Goal: Task Accomplishment & Management: Manage account settings

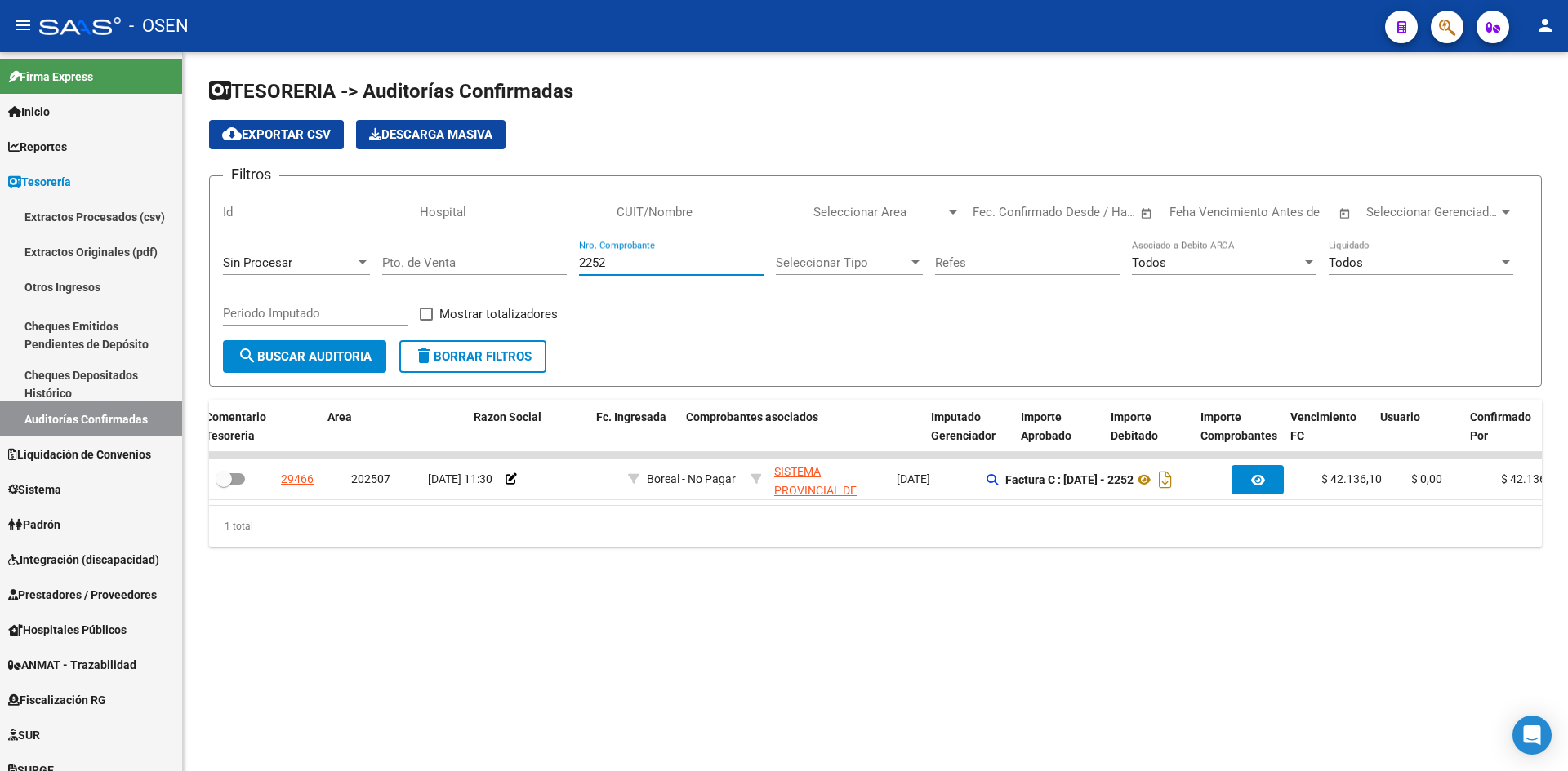
scroll to position [0, 300]
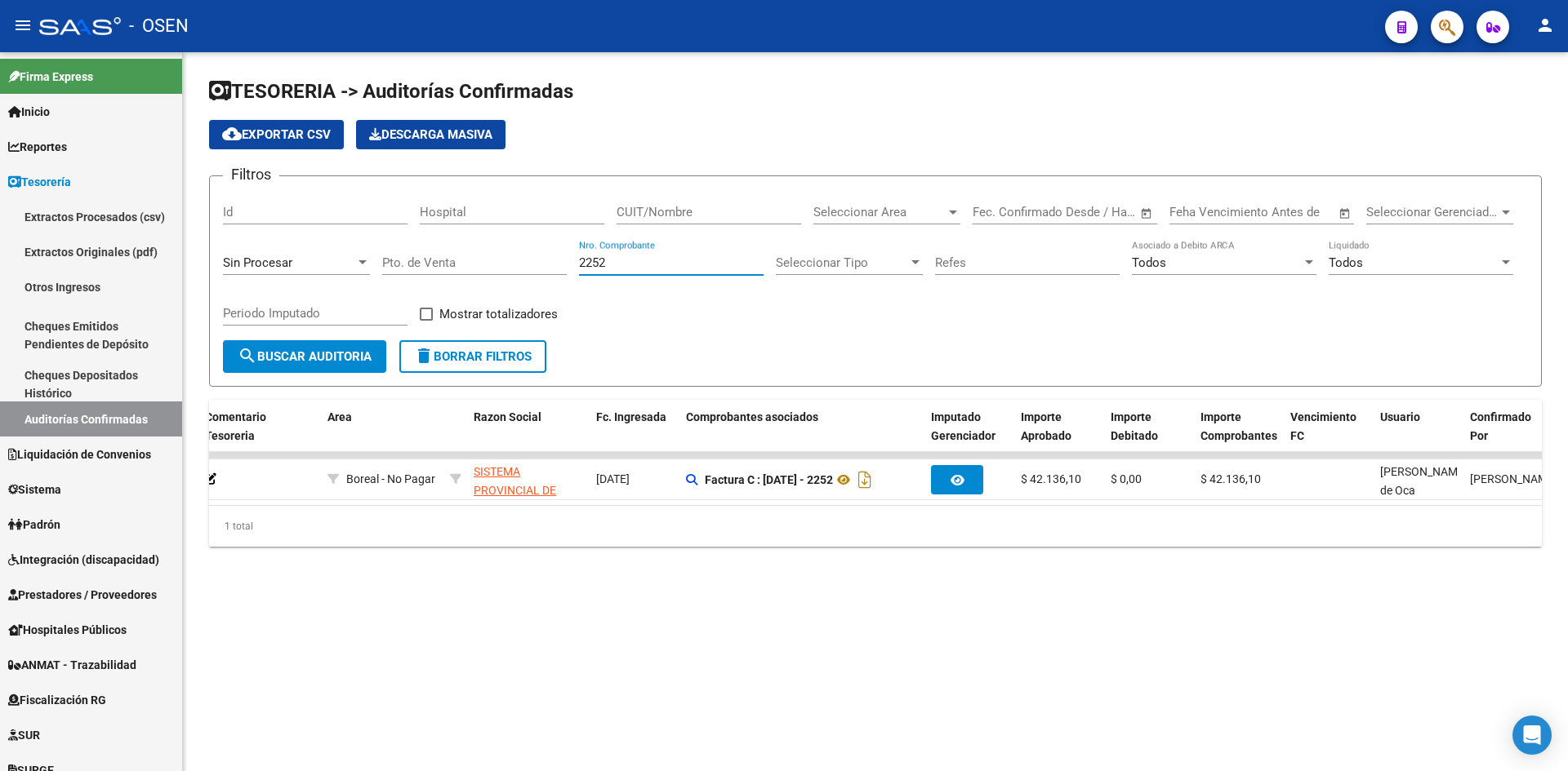
drag, startPoint x: 615, startPoint y: 262, endPoint x: 392, endPoint y: 231, distance: 225.1
click at [469, 253] on div "Filtros Id Hospital CUIT/Nombre Seleccionar Area Seleccionar Area Fecha inicio …" at bounding box center [875, 264] width 1304 height 151
type input "2118"
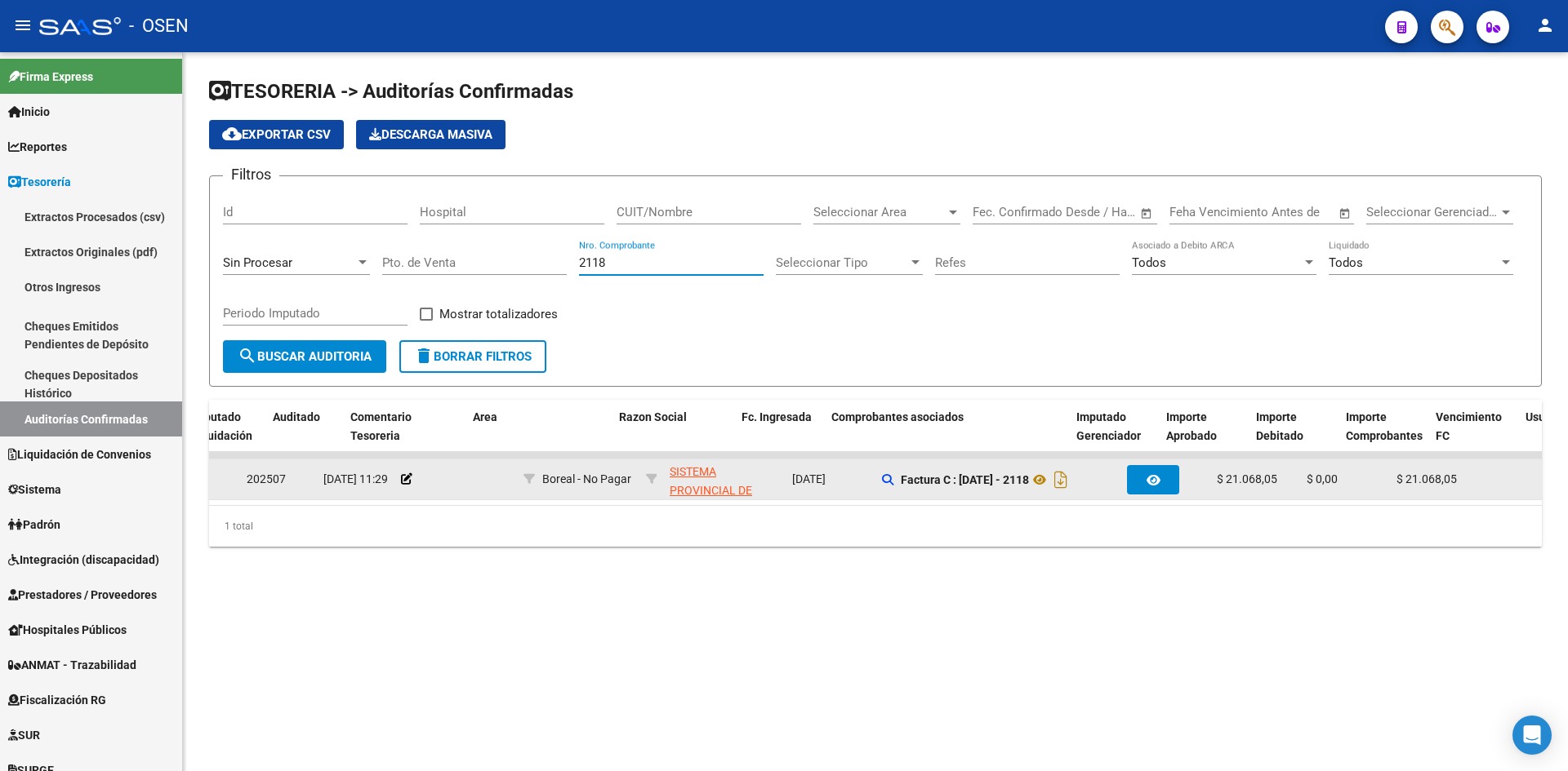
scroll to position [0, 155]
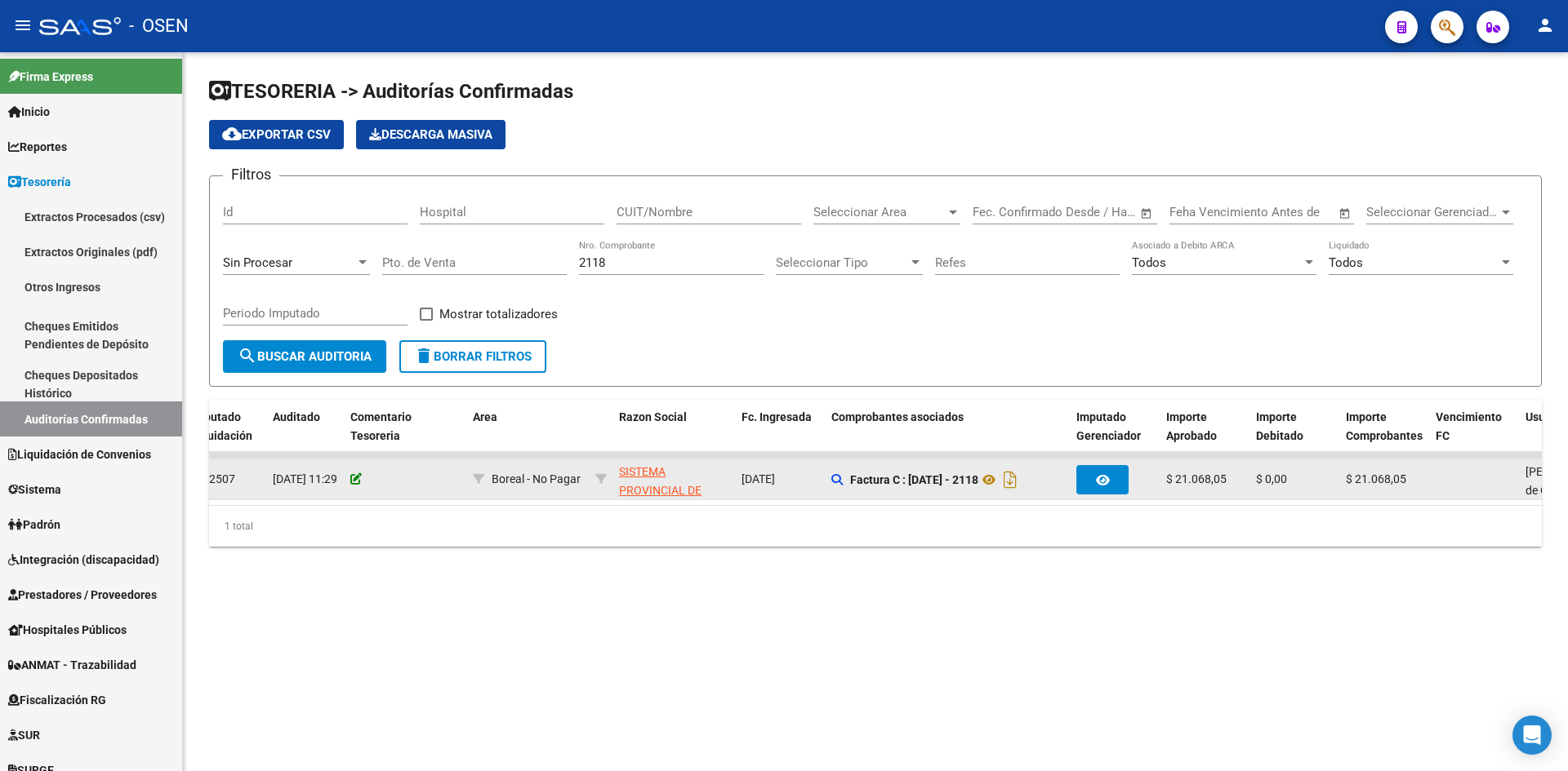
click at [360, 475] on icon at bounding box center [356, 479] width 12 height 12
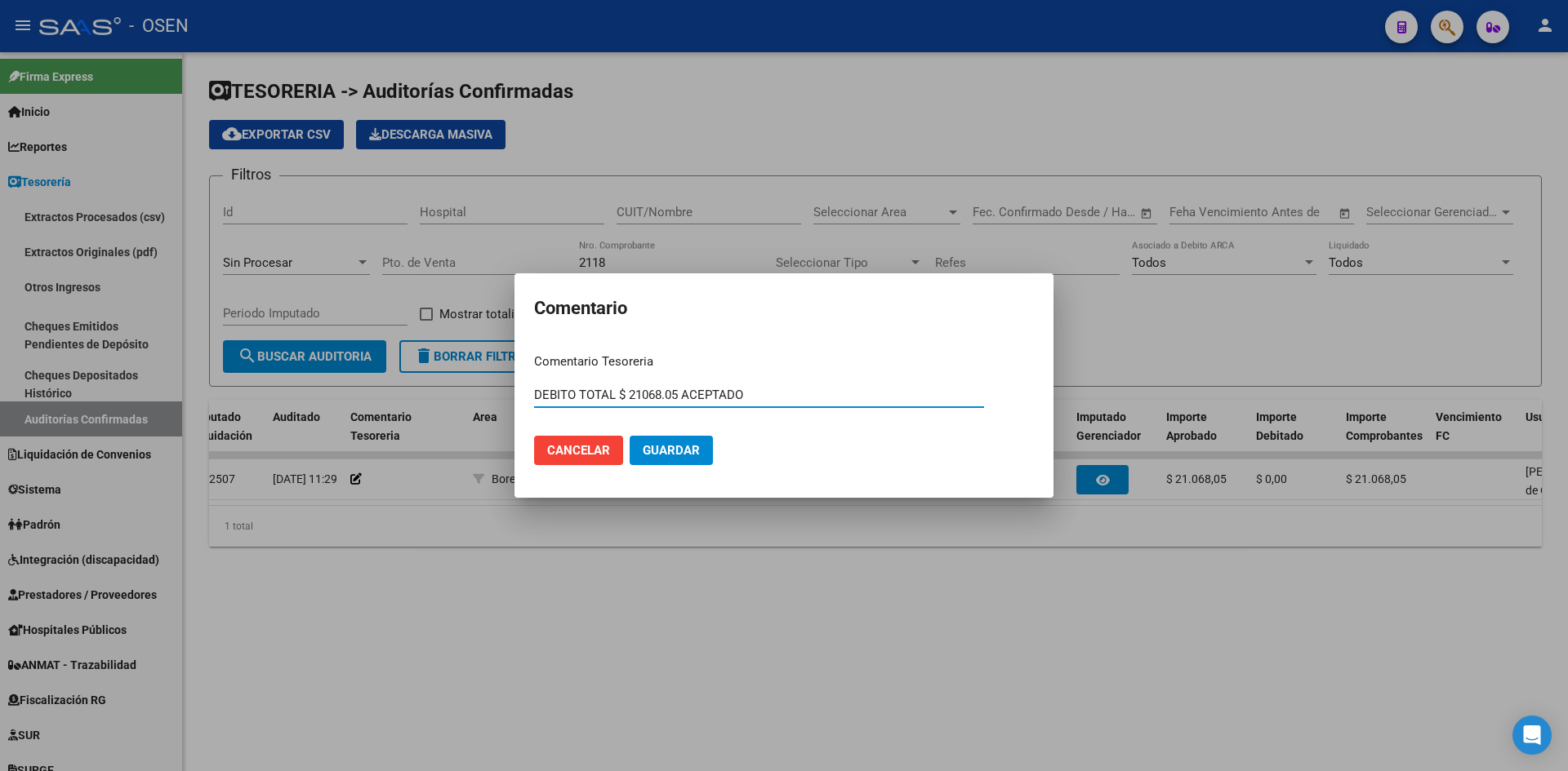
type input "DEBITO TOTAL $ 21068.05 ACEPTADO"
click at [630, 436] on button "Guardar" at bounding box center [672, 450] width 83 height 29
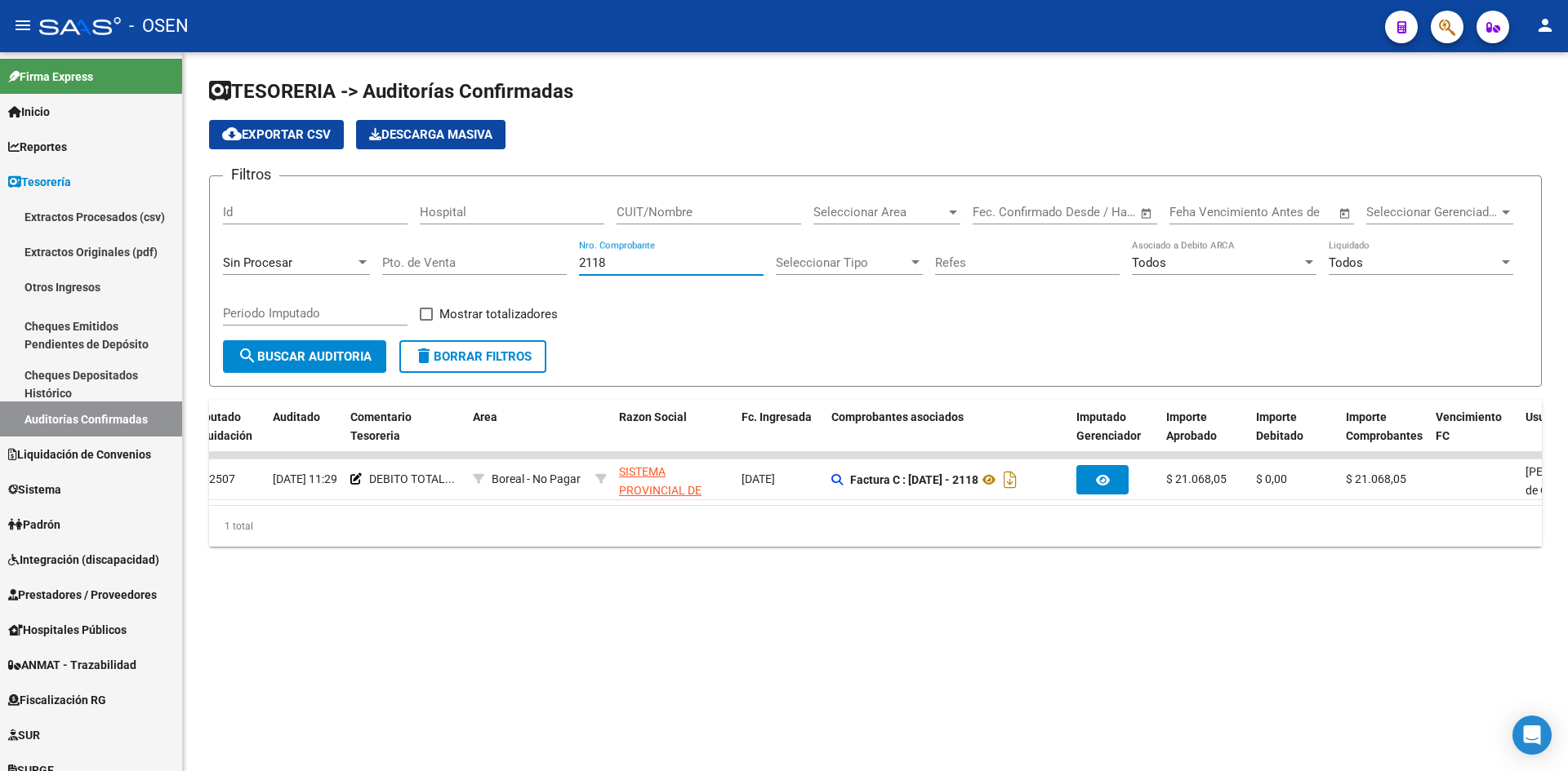
drag, startPoint x: 618, startPoint y: 269, endPoint x: 468, endPoint y: 237, distance: 153.4
click at [468, 237] on div "Filtros Id Hospital CUIT/Nombre Seleccionar Area Seleccionar Area Fecha inicio …" at bounding box center [875, 264] width 1304 height 151
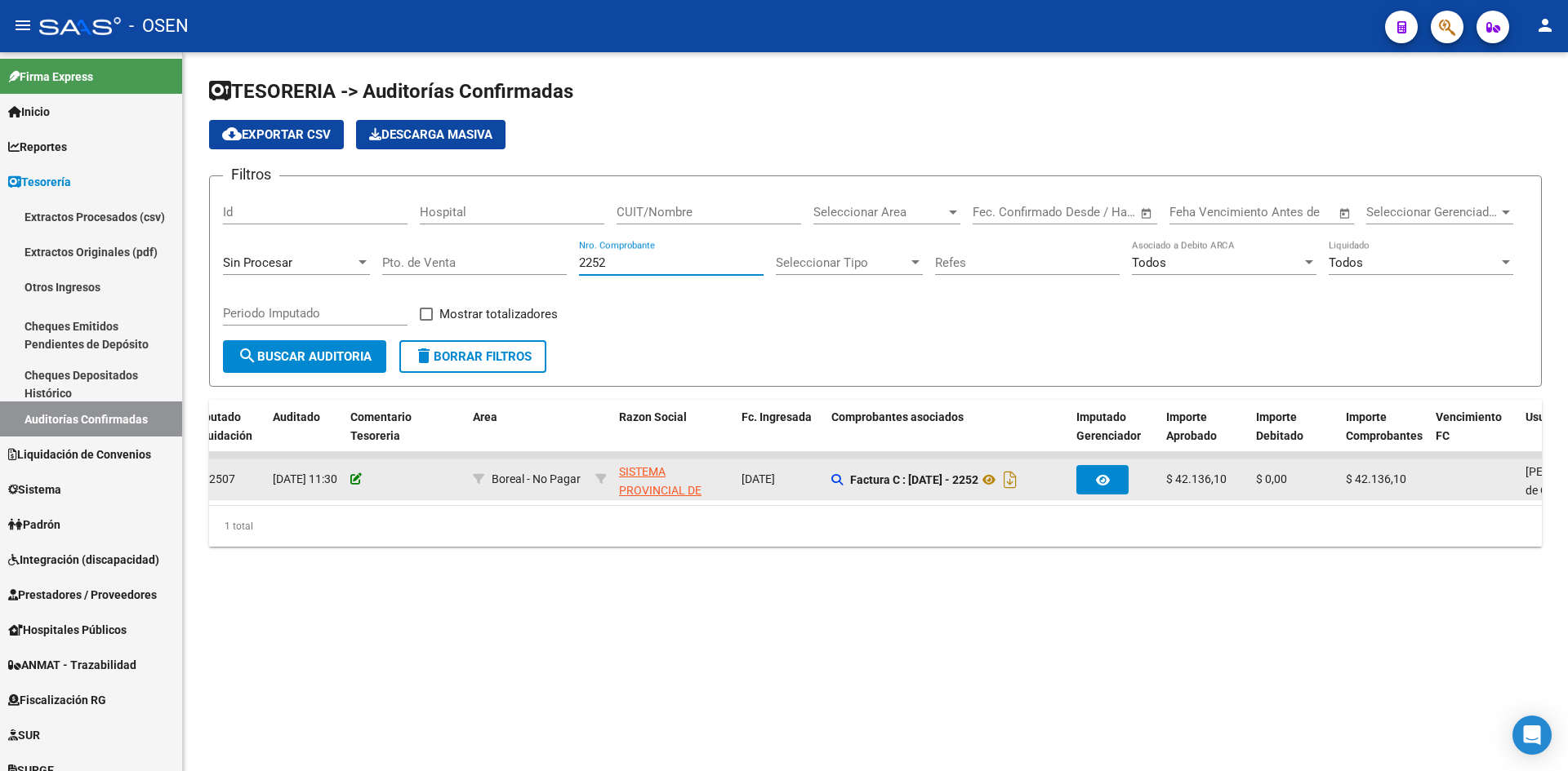
type input "2252"
click at [360, 481] on icon at bounding box center [356, 479] width 12 height 12
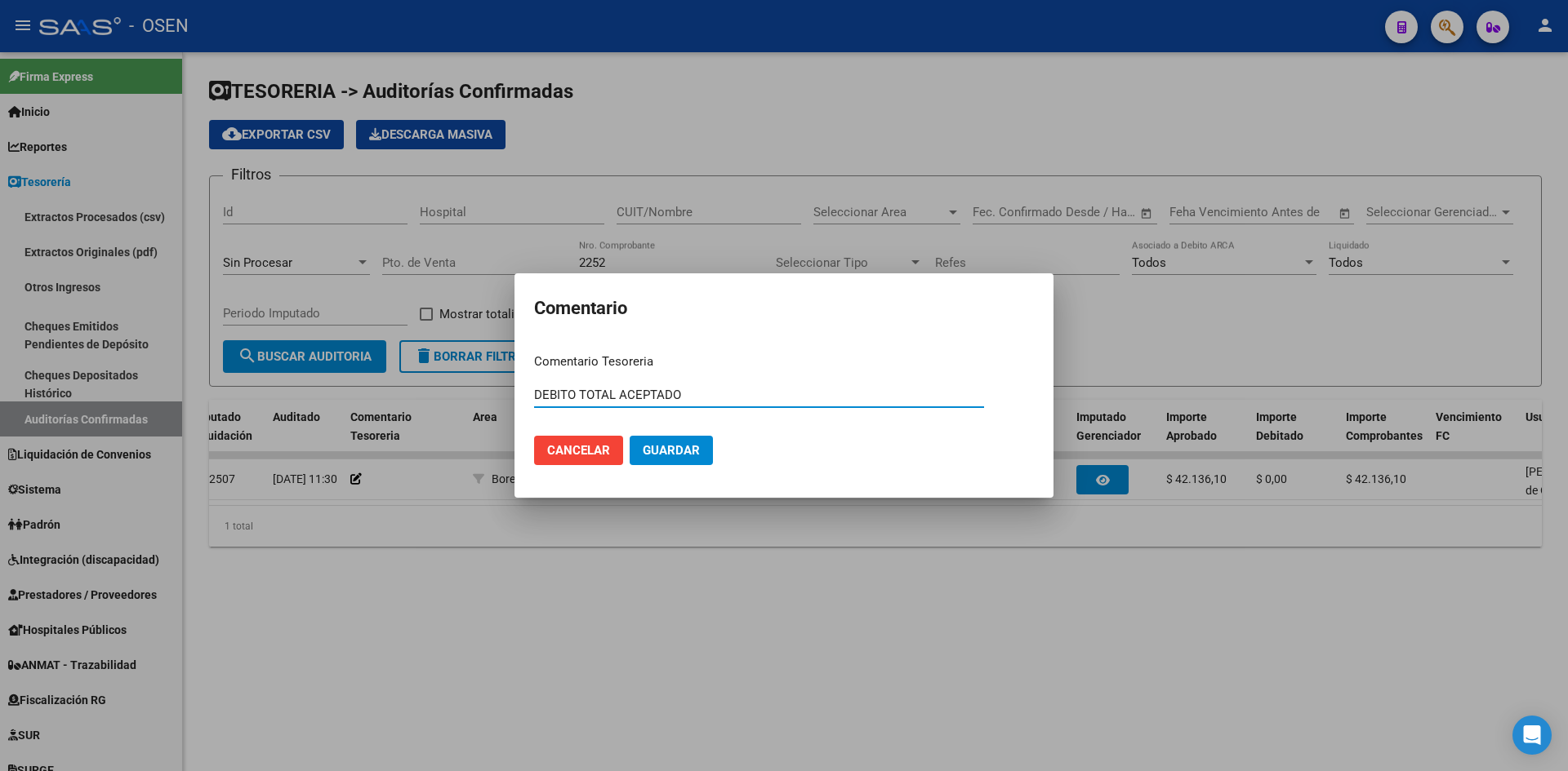
type input "DEBITO TOTAL ACEPTADO"
click at [630, 436] on button "Guardar" at bounding box center [672, 450] width 83 height 29
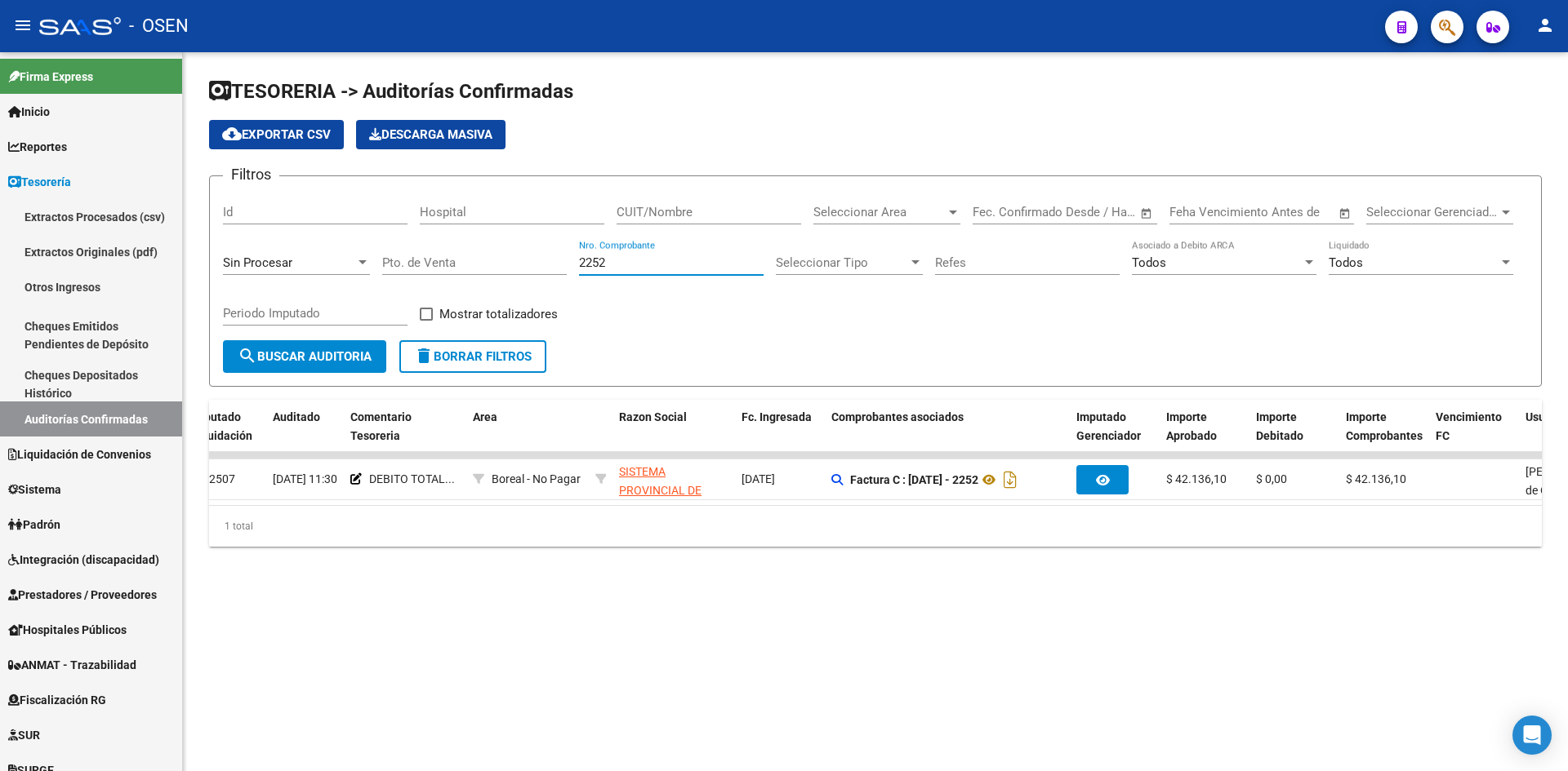
drag, startPoint x: 608, startPoint y: 264, endPoint x: 443, endPoint y: 257, distance: 165.1
click at [454, 262] on div "Filtros Id Hospital CUIT/Nombre Seleccionar Area Seleccionar Area Fecha inicio …" at bounding box center [875, 264] width 1304 height 151
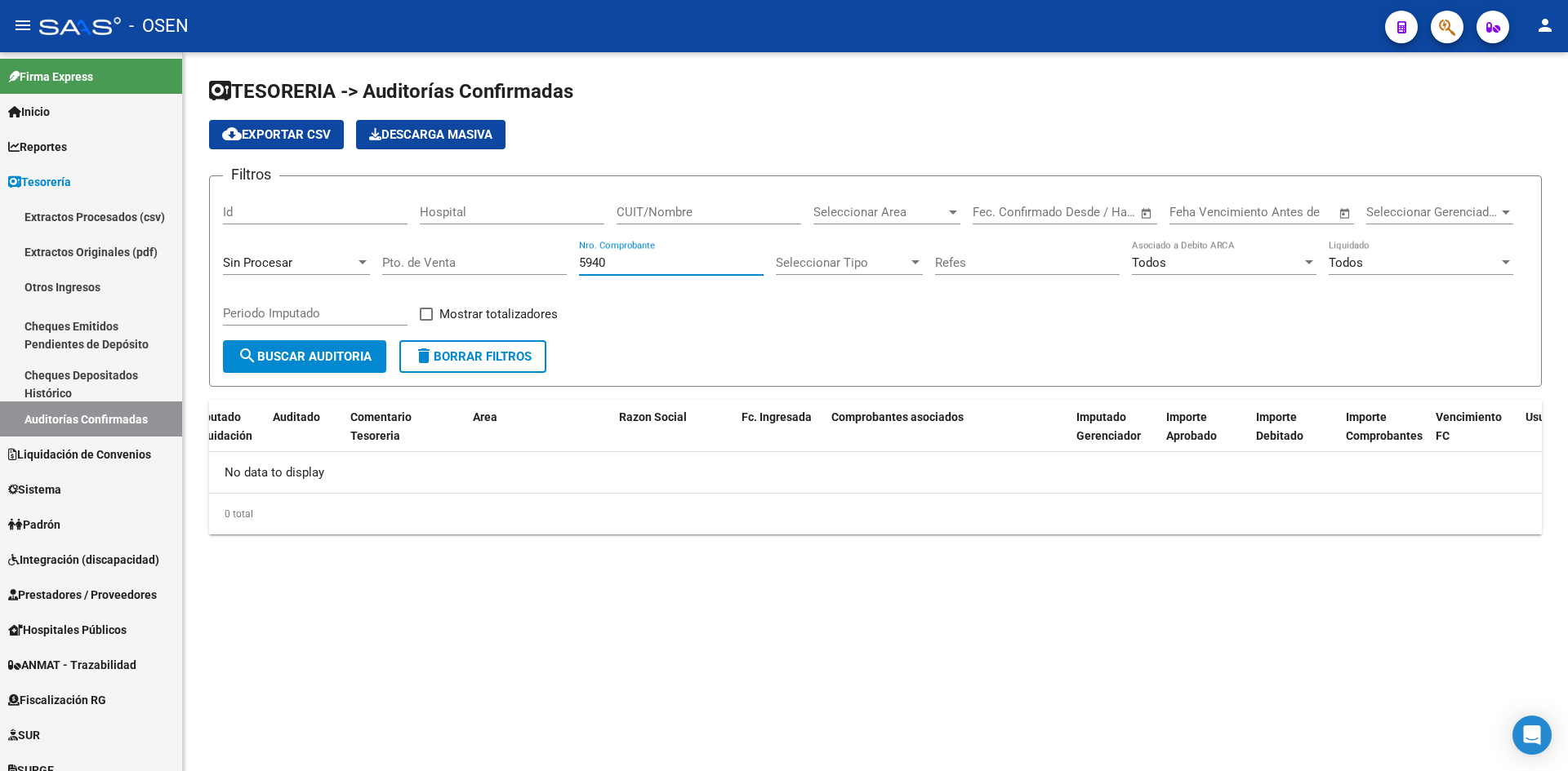
scroll to position [0, 0]
type input "5940"
click at [324, 257] on div "Sin Procesar" at bounding box center [289, 262] width 132 height 15
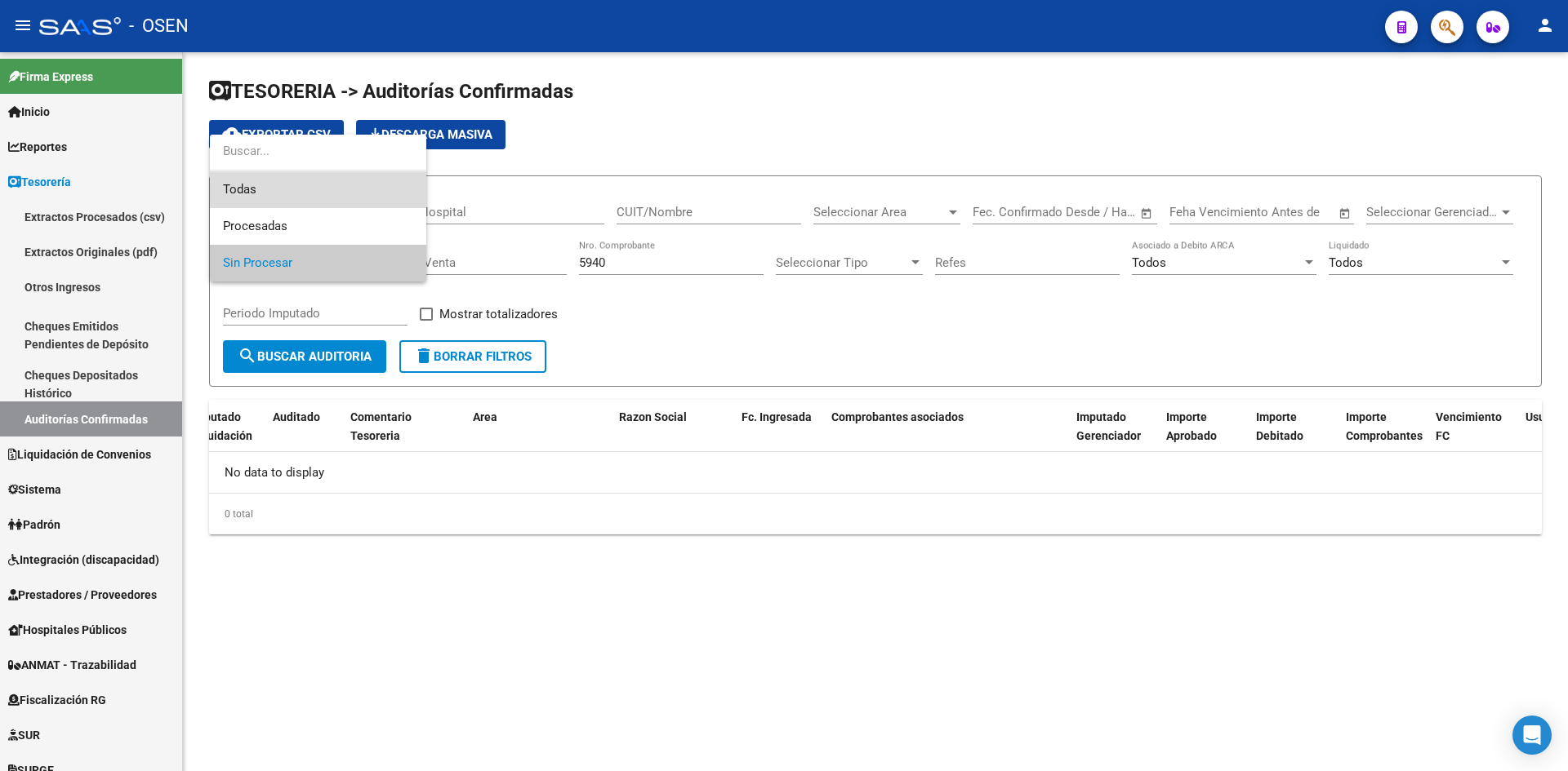
drag, startPoint x: 327, startPoint y: 184, endPoint x: 319, endPoint y: 207, distance: 24.4
click at [323, 180] on span "Todas" at bounding box center [318, 190] width 190 height 37
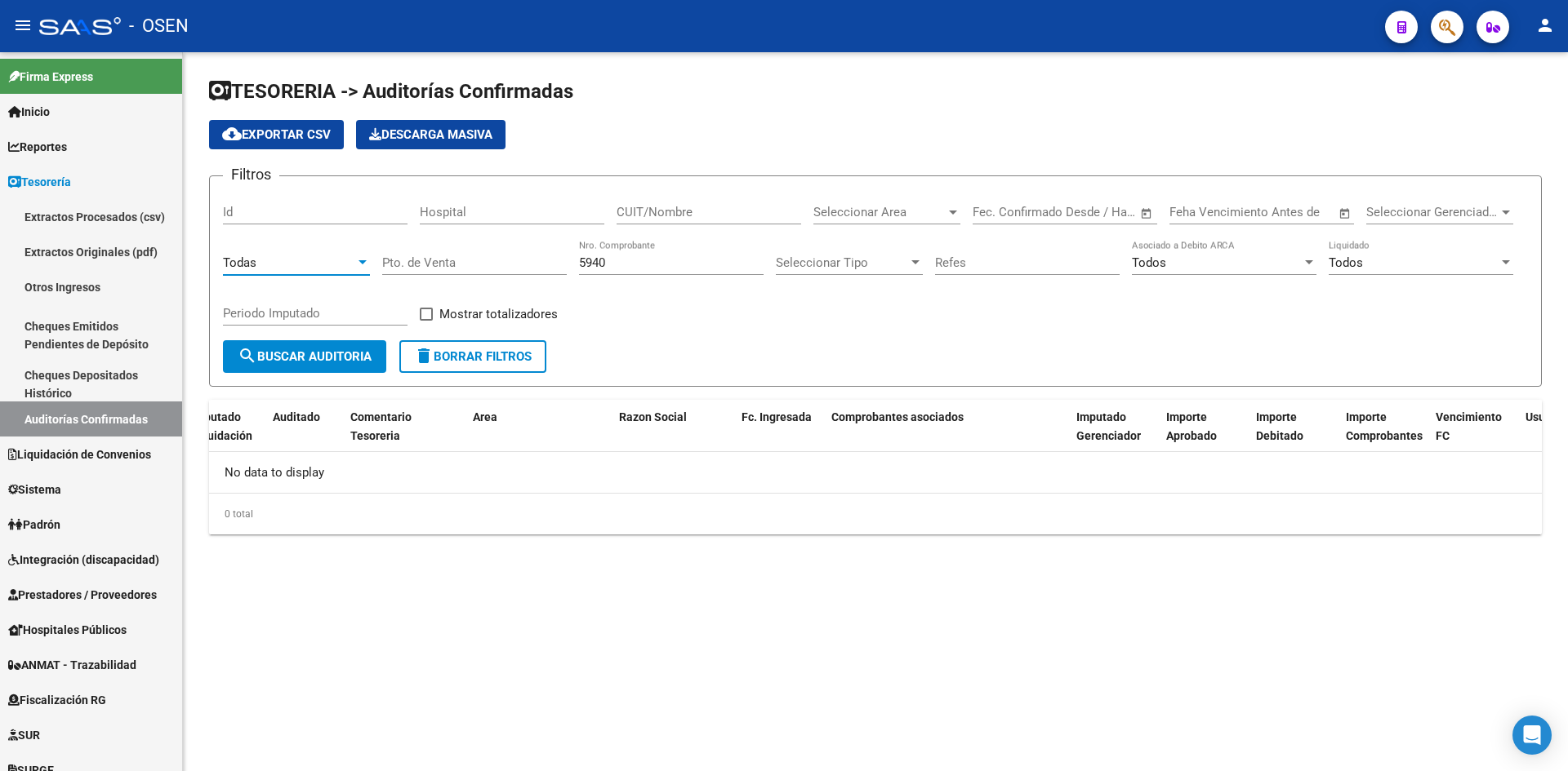
click at [326, 360] on span "search Buscar Auditoria" at bounding box center [304, 356] width 134 height 15
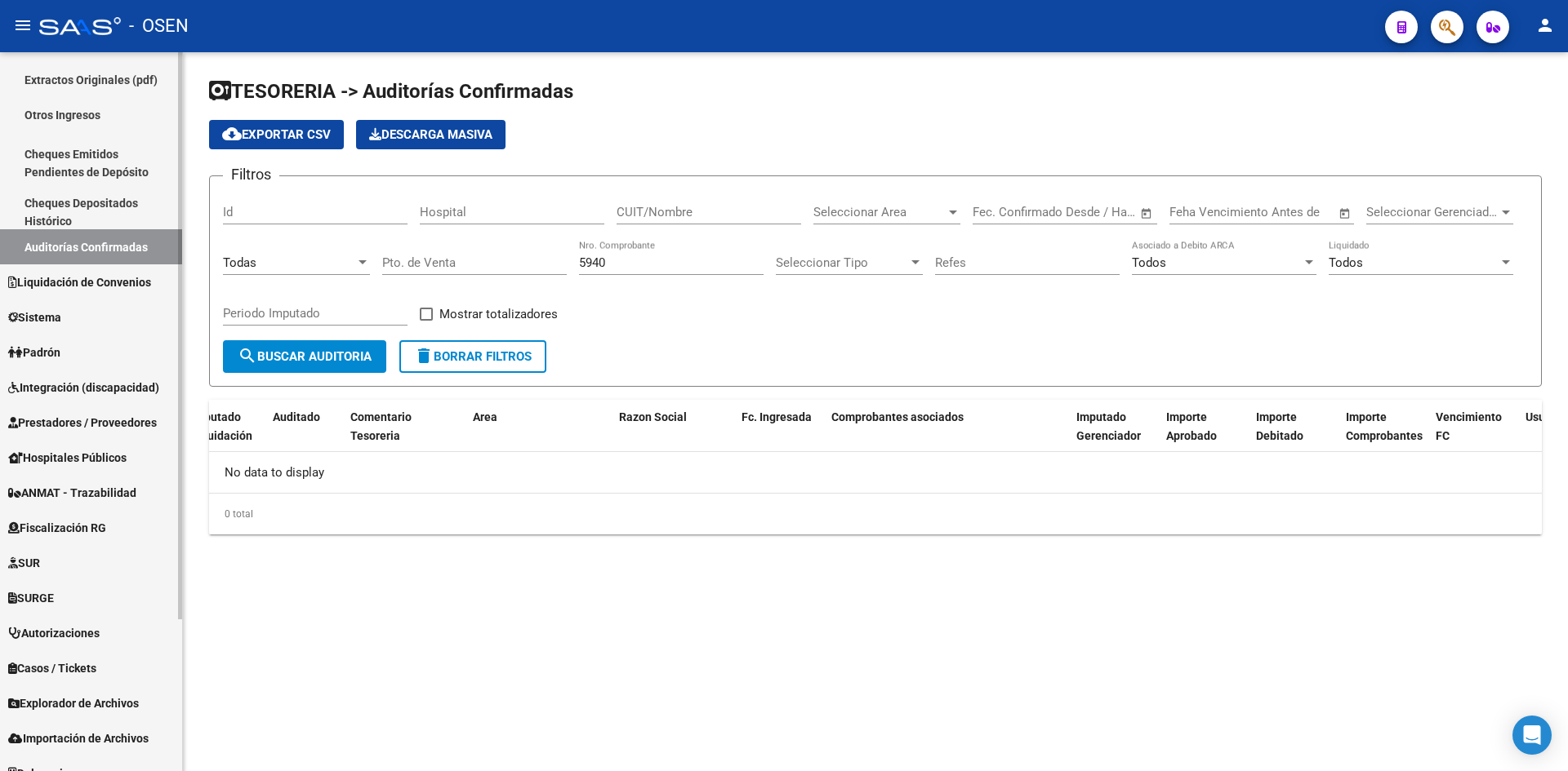
scroll to position [192, 0]
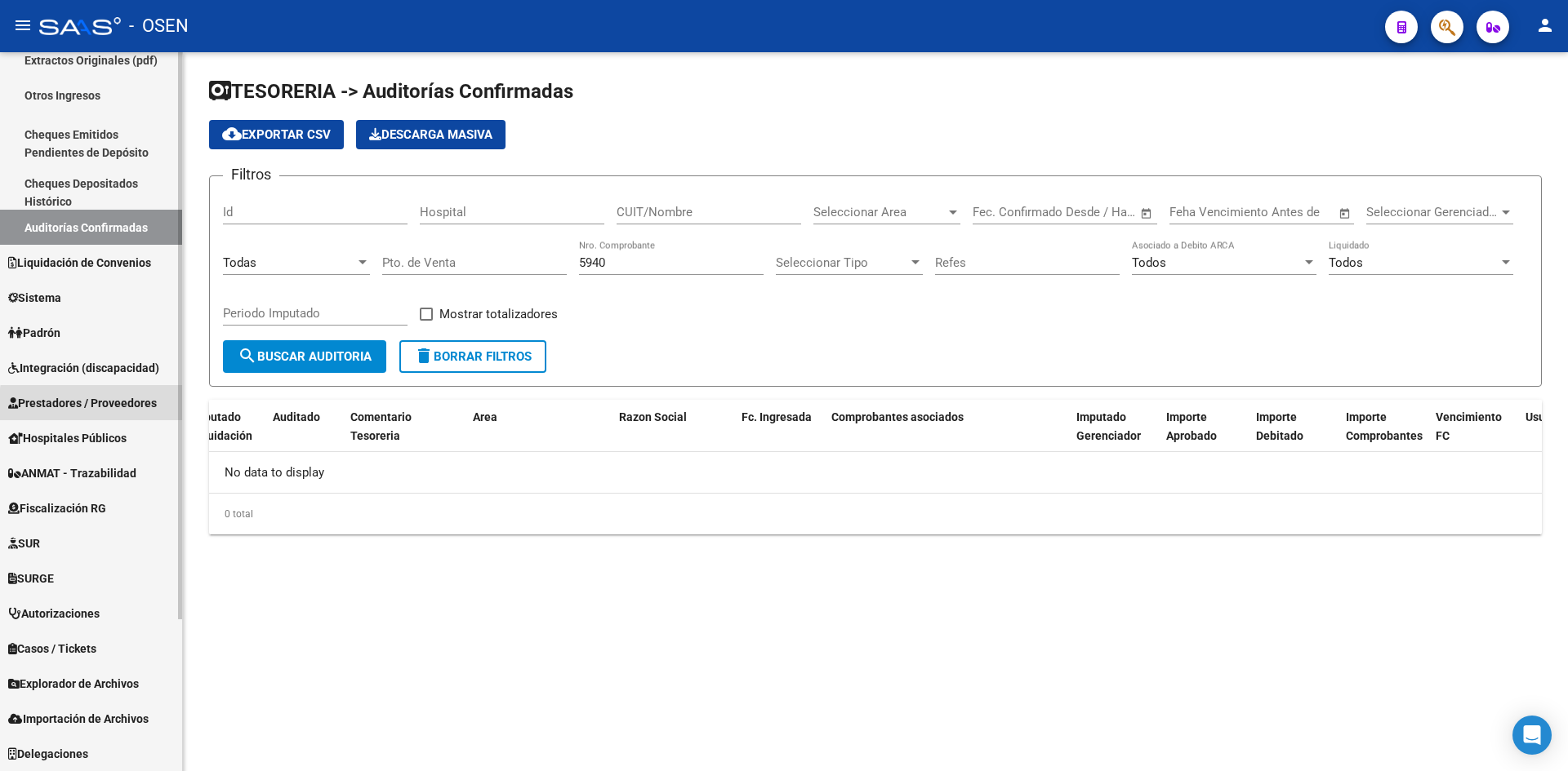
click at [130, 408] on span "Prestadores / Proveedores" at bounding box center [81, 403] width 148 height 18
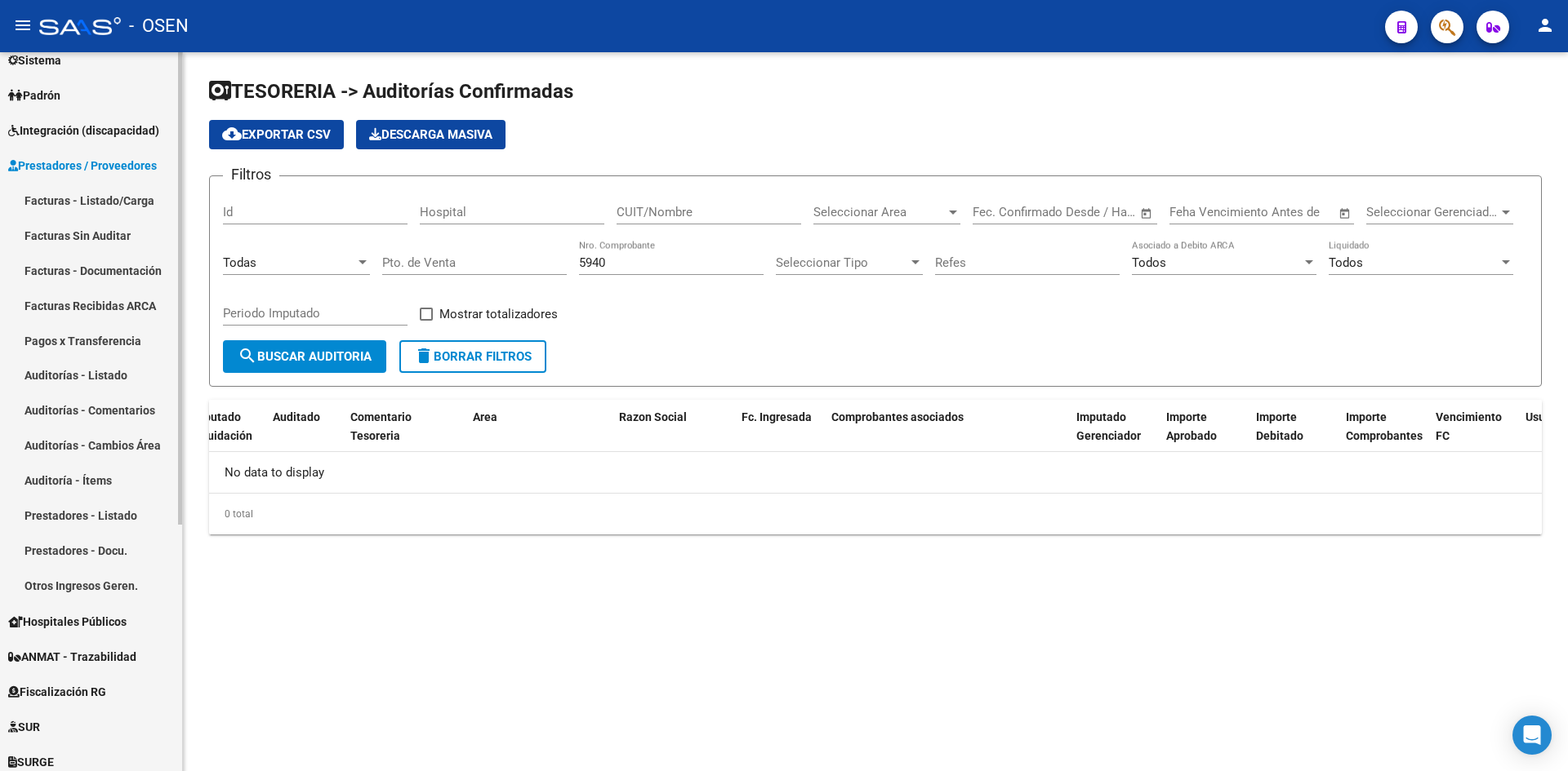
click at [127, 191] on link "Facturas - Listado/Carga" at bounding box center [91, 200] width 182 height 35
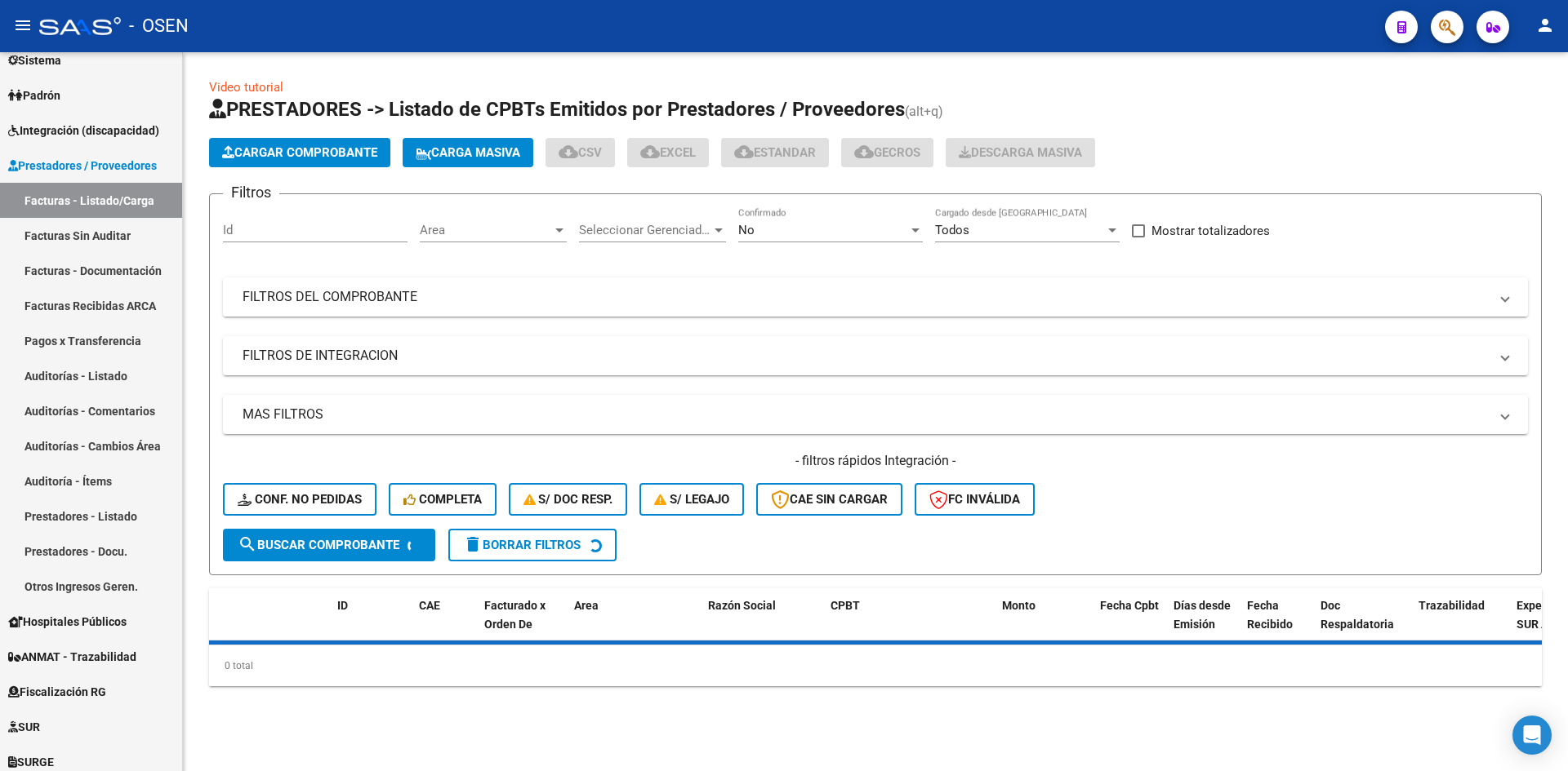
click at [434, 292] on mat-panel-title "FILTROS DEL COMPROBANTE" at bounding box center [865, 296] width 1246 height 18
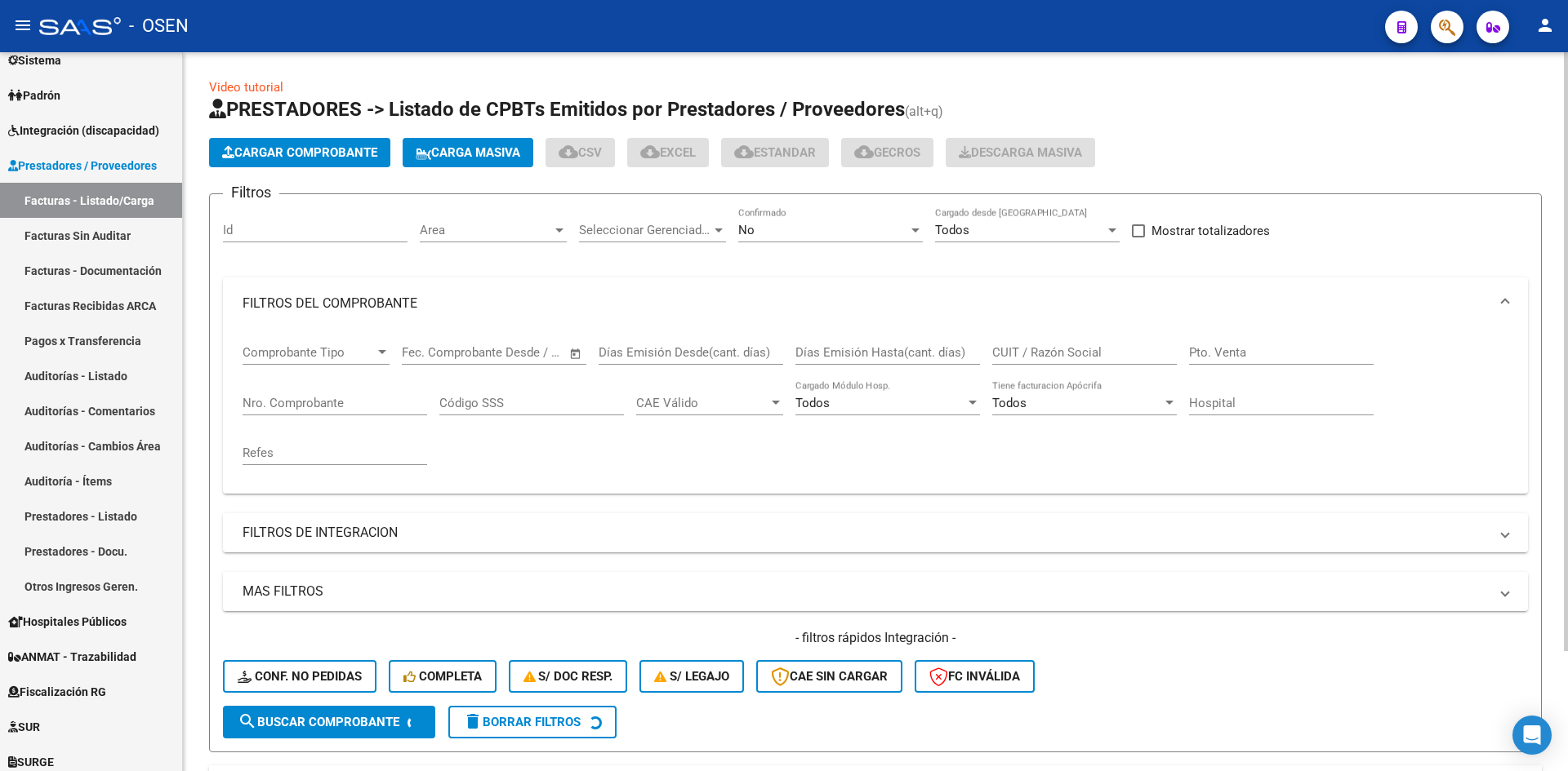
click at [350, 414] on div "Nro. Comprobante" at bounding box center [334, 398] width 184 height 35
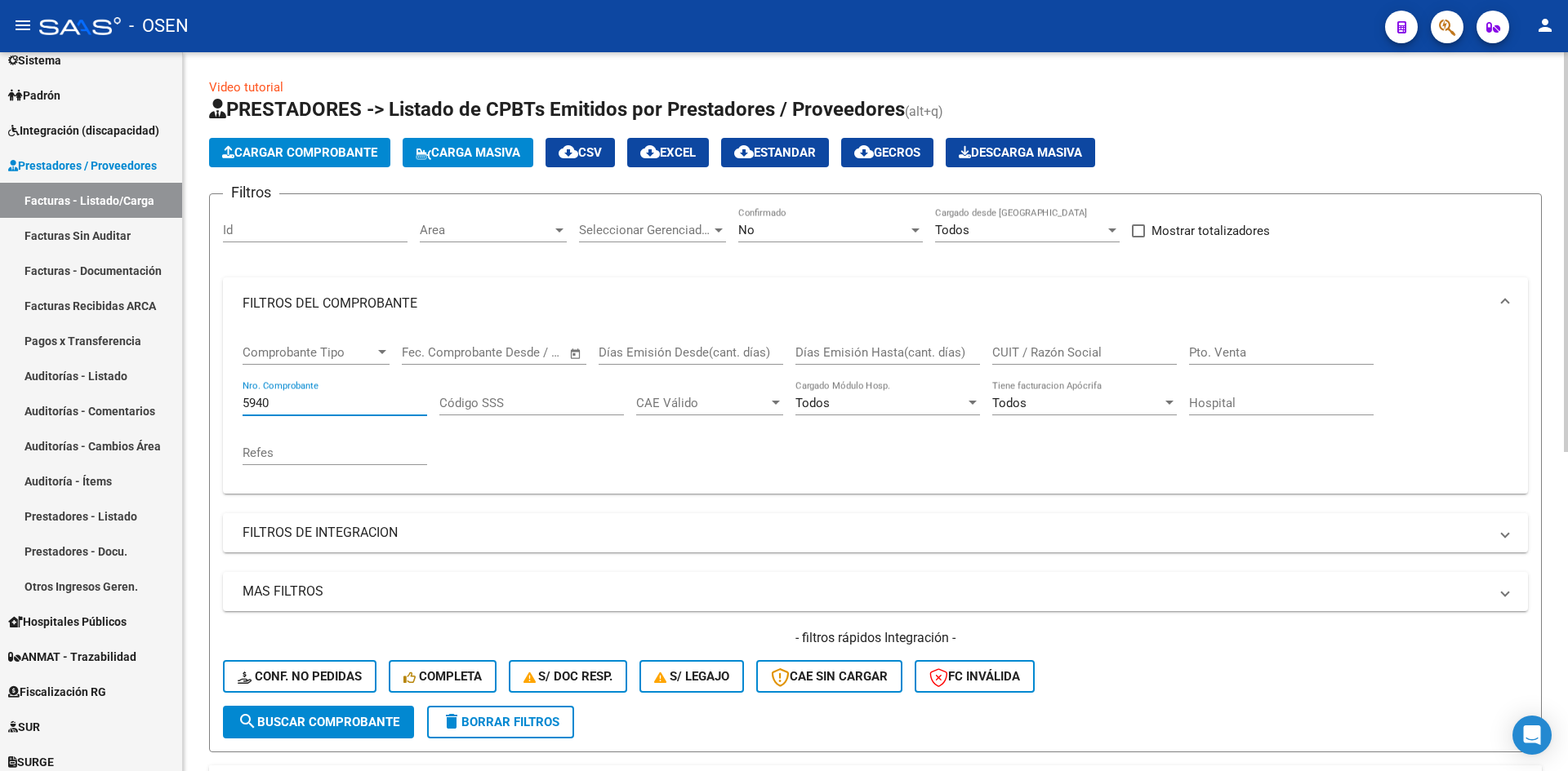
type input "5940"
click at [838, 226] on div "No" at bounding box center [823, 230] width 170 height 15
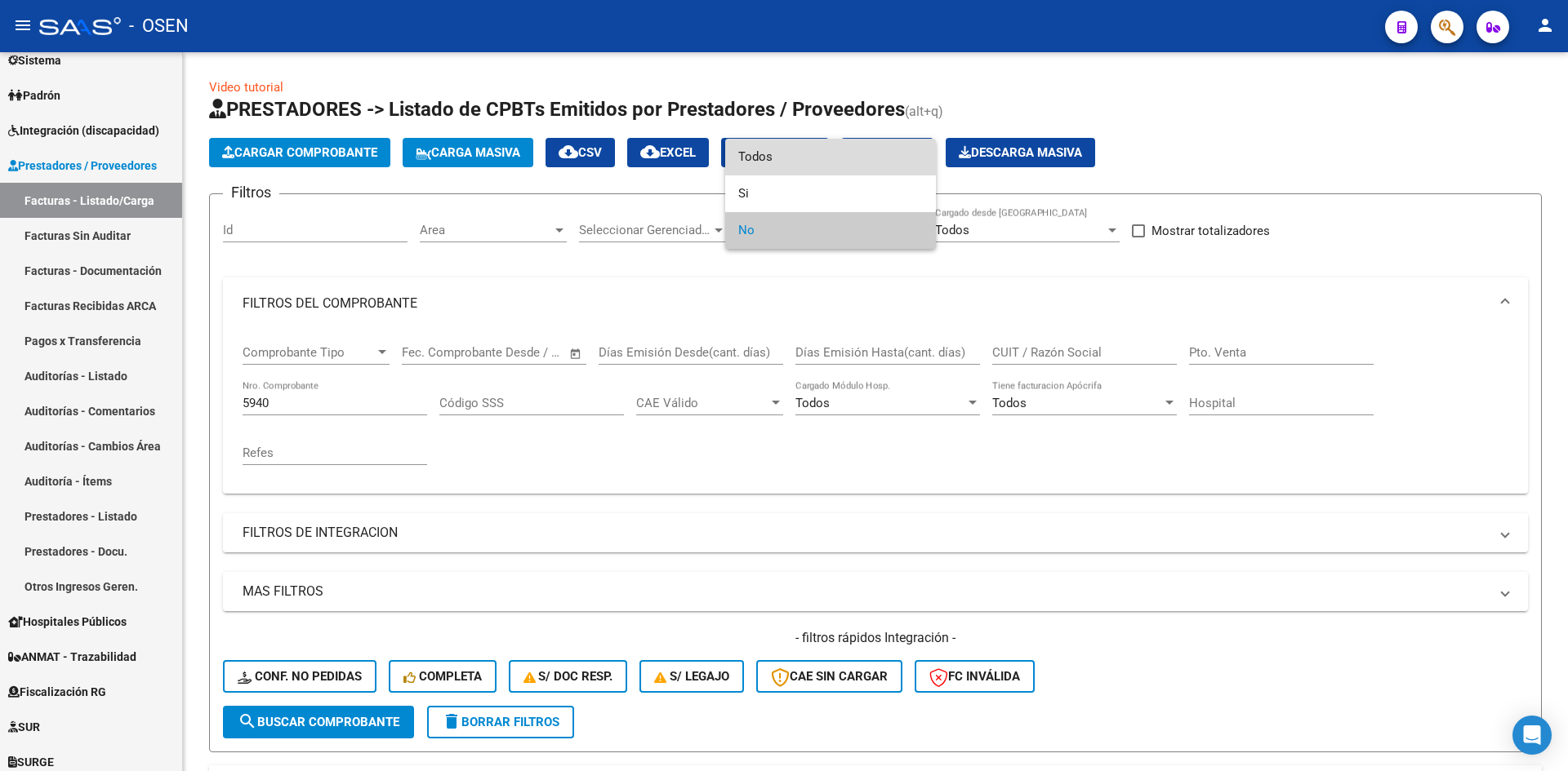
click at [827, 158] on span "Todos" at bounding box center [831, 157] width 184 height 37
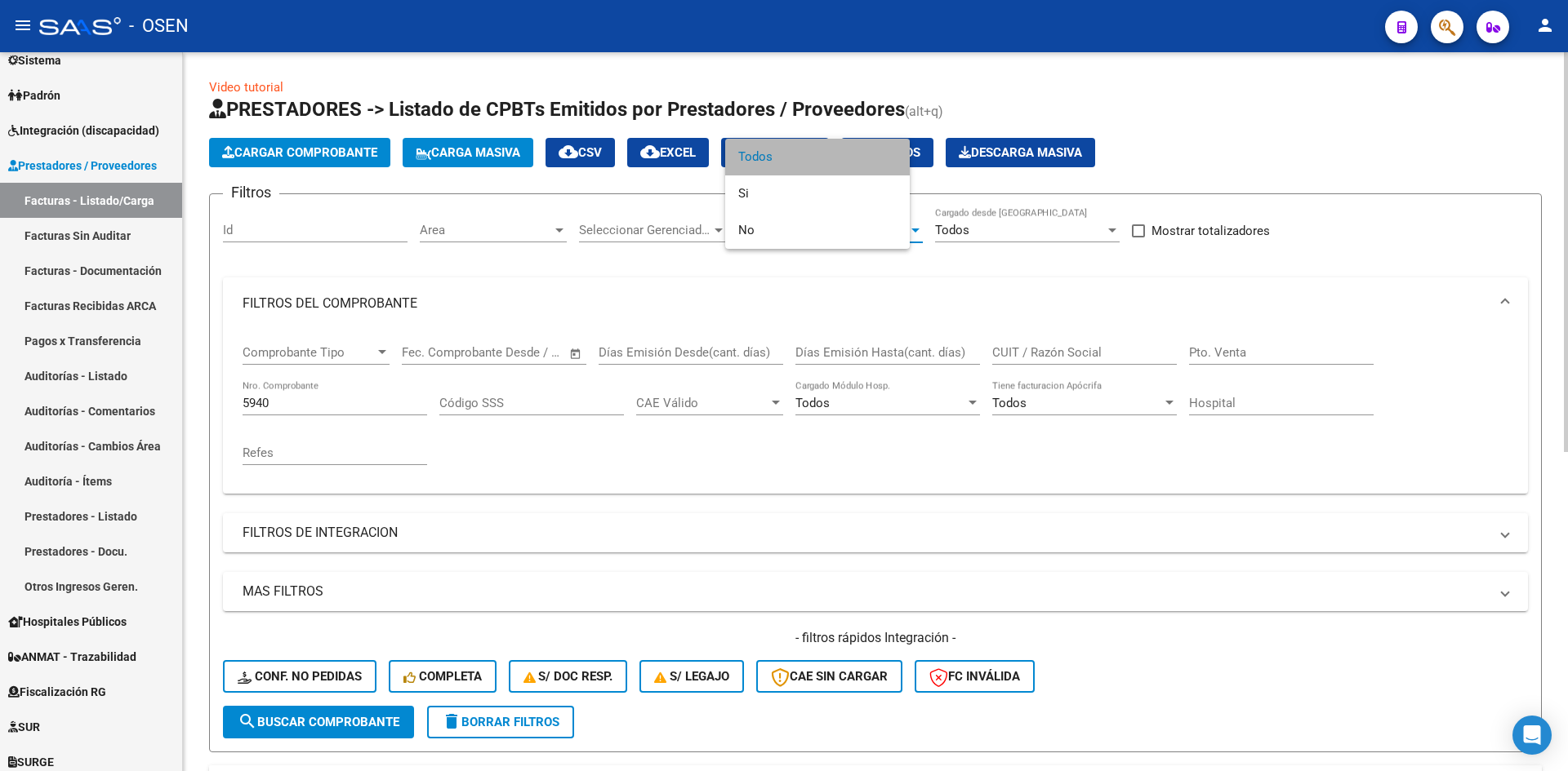
scroll to position [544, 0]
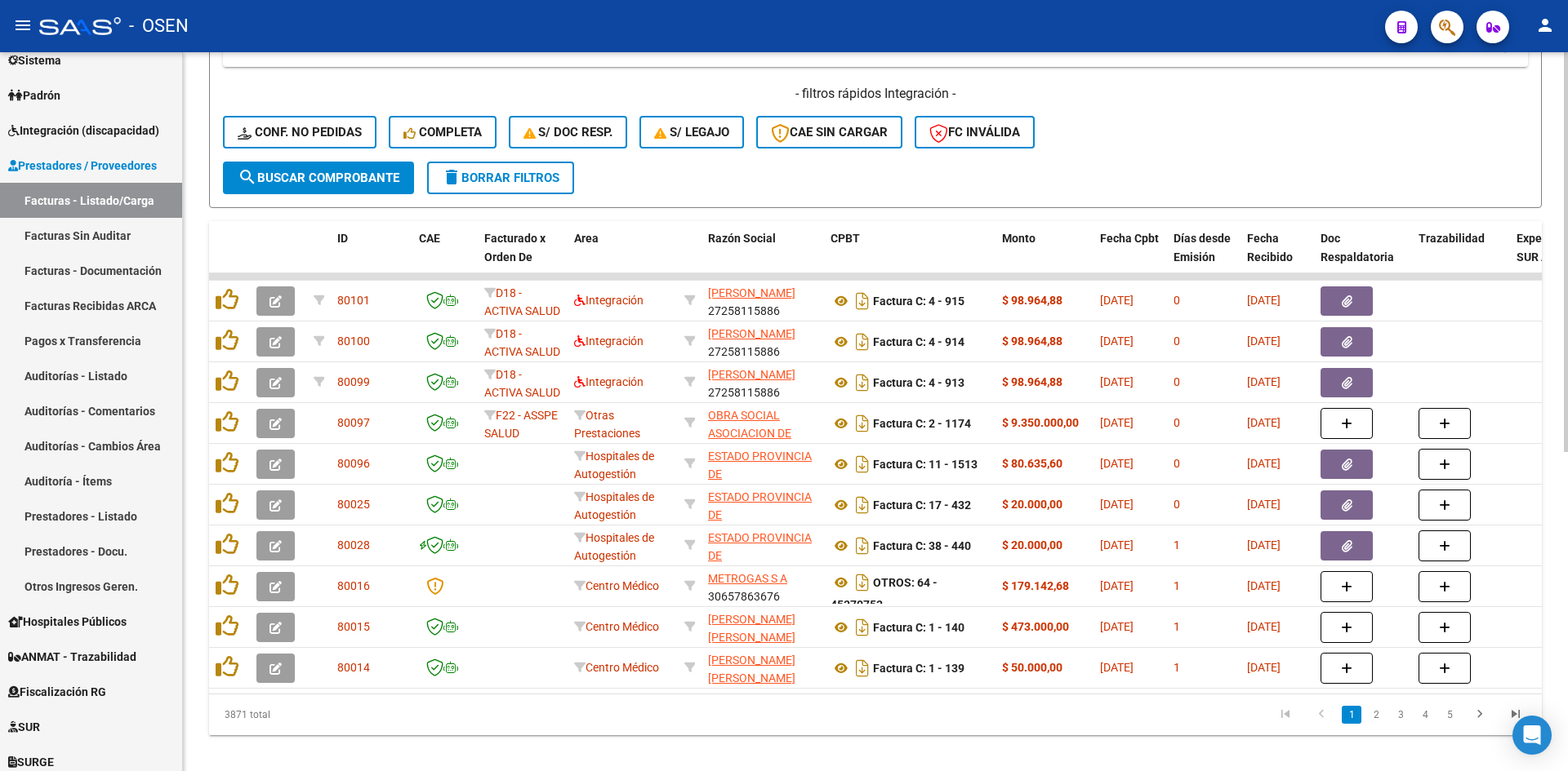
click at [329, 173] on span "search Buscar Comprobante" at bounding box center [318, 177] width 162 height 15
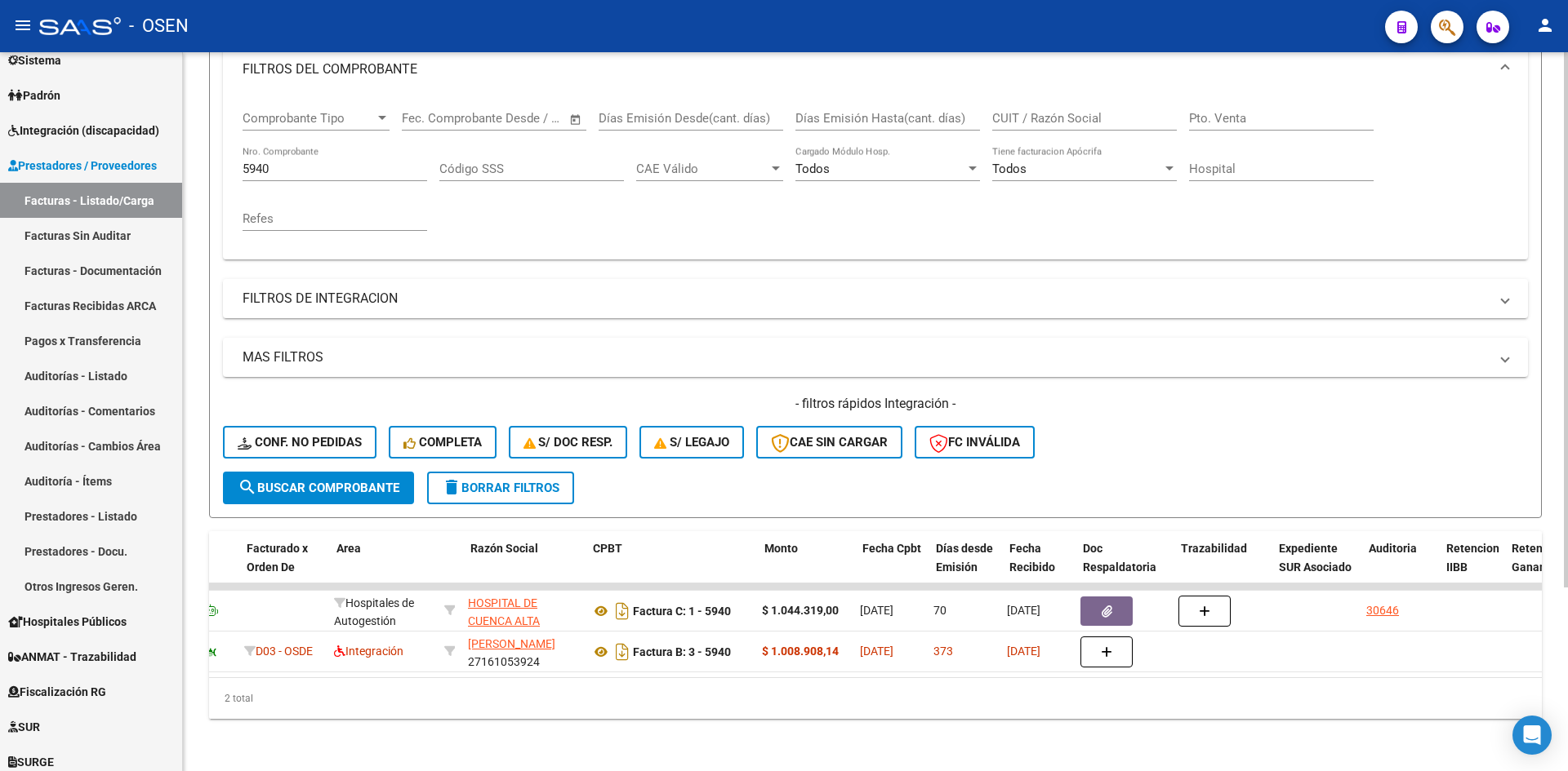
scroll to position [0, 0]
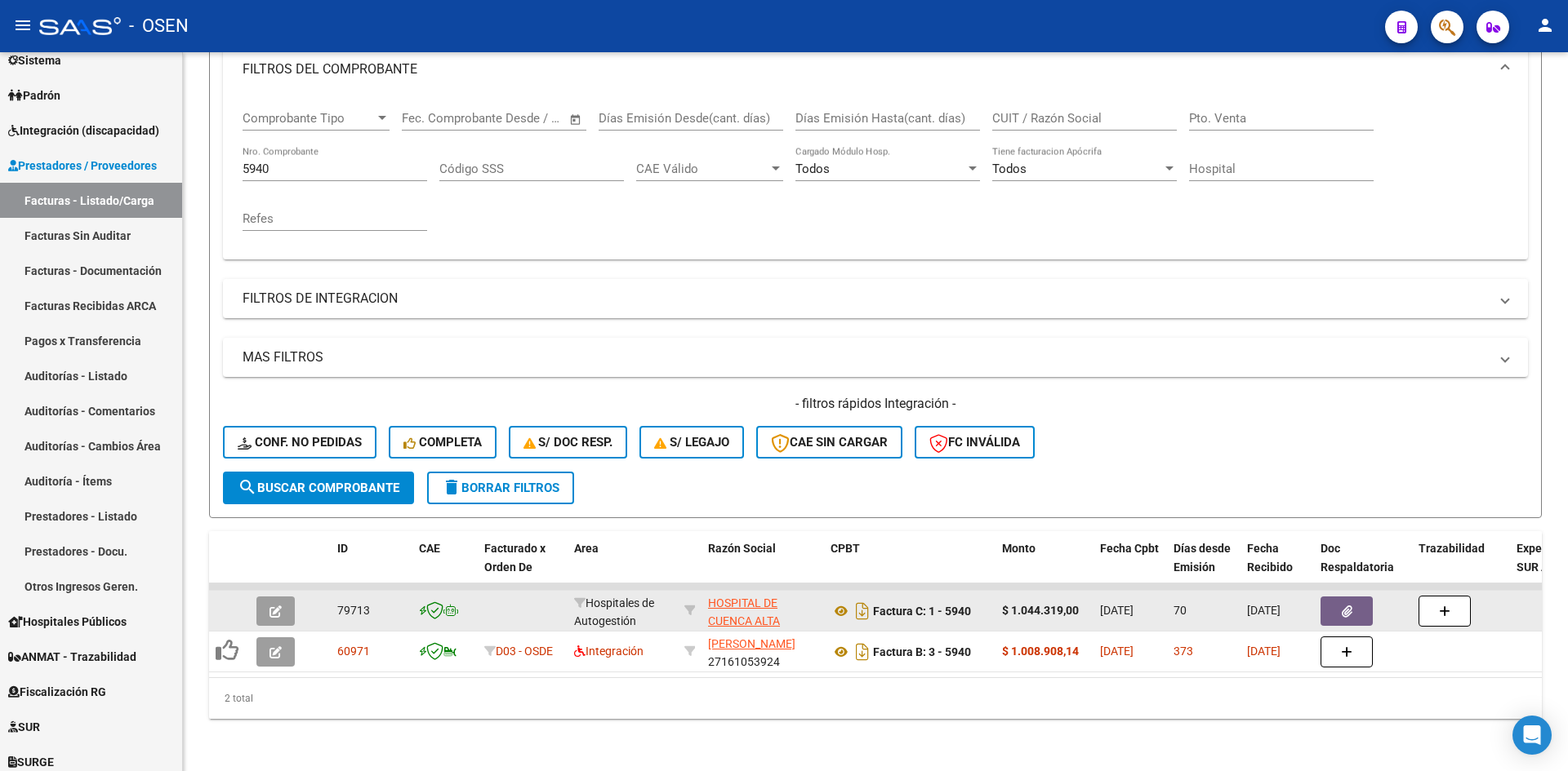
click at [274, 605] on icon "button" at bounding box center [275, 611] width 13 height 13
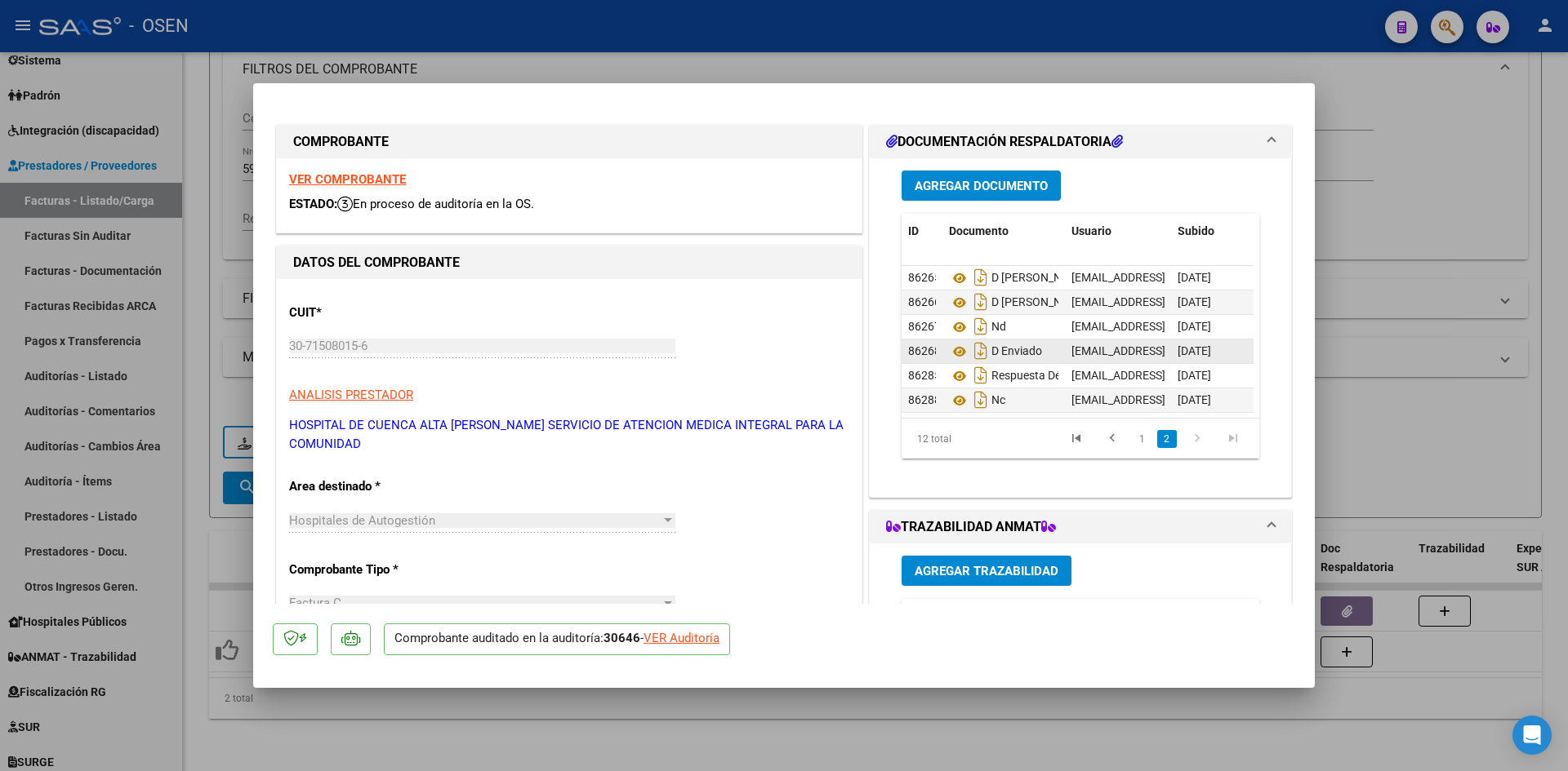
scroll to position [159, 0]
click at [955, 391] on icon at bounding box center [959, 401] width 21 height 19
type input "$ 0,00"
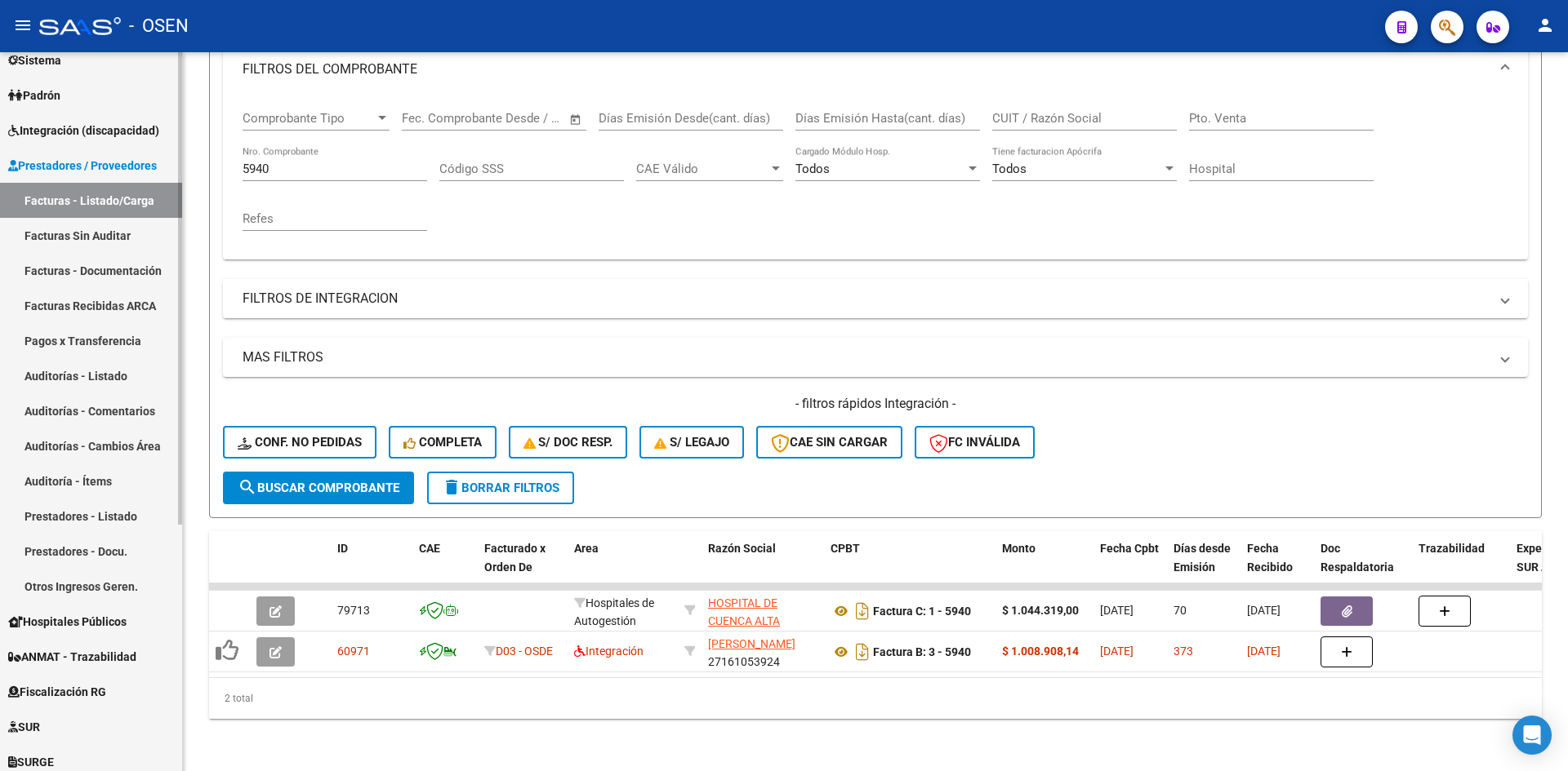
scroll to position [0, 0]
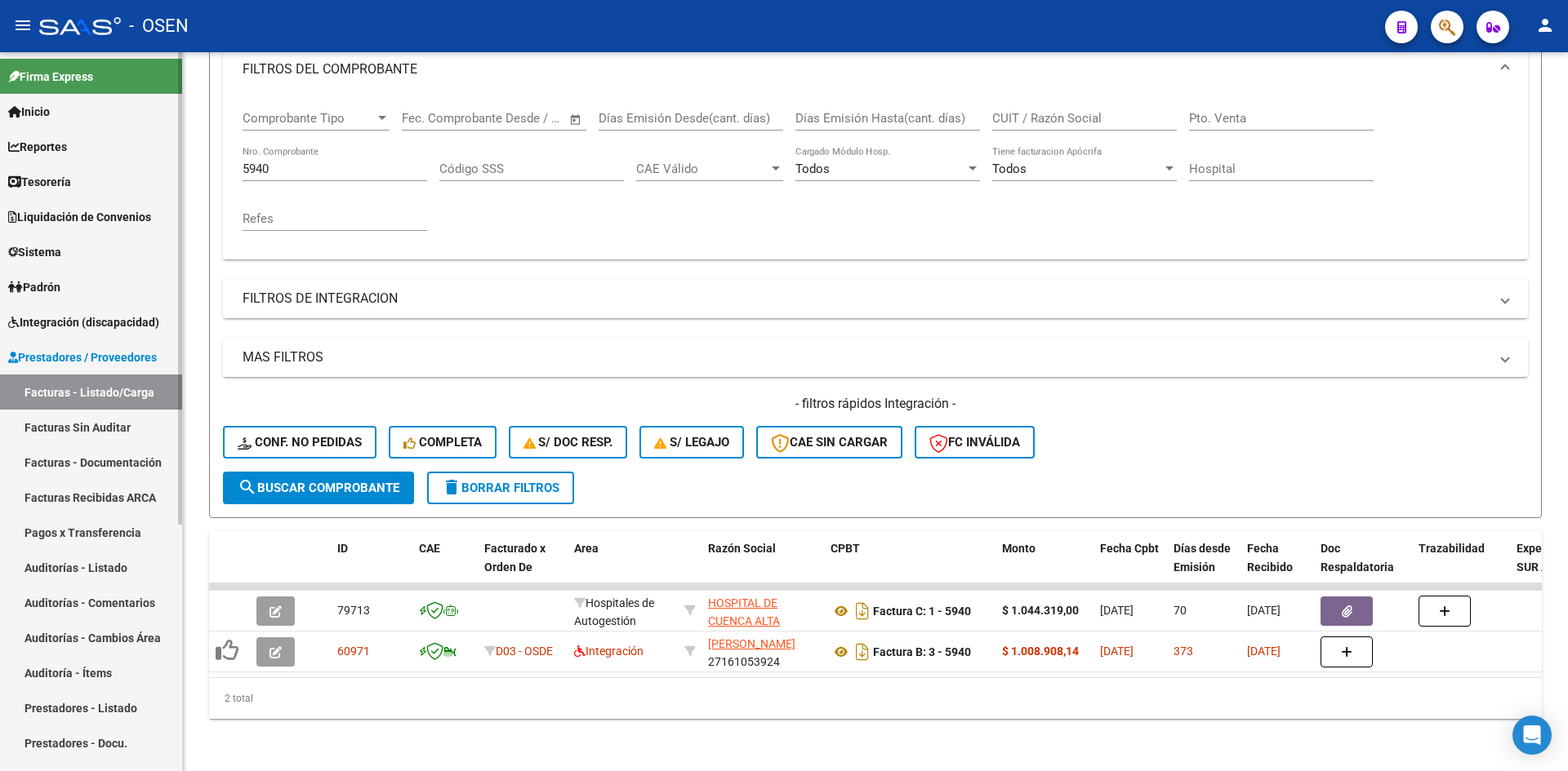
click at [49, 191] on link "Tesorería" at bounding box center [91, 181] width 182 height 35
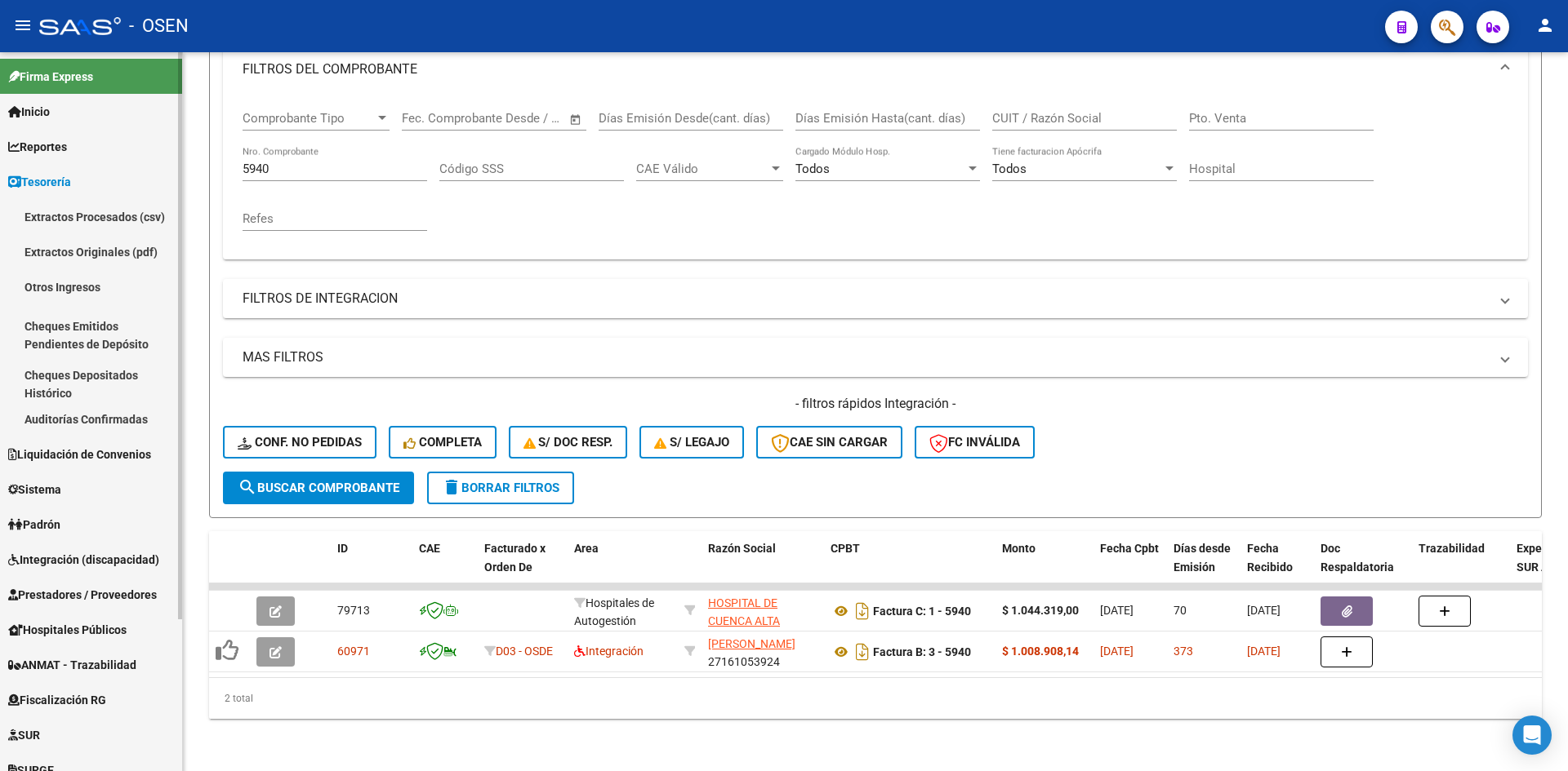
click at [89, 412] on link "Auditorías Confirmadas" at bounding box center [91, 419] width 182 height 35
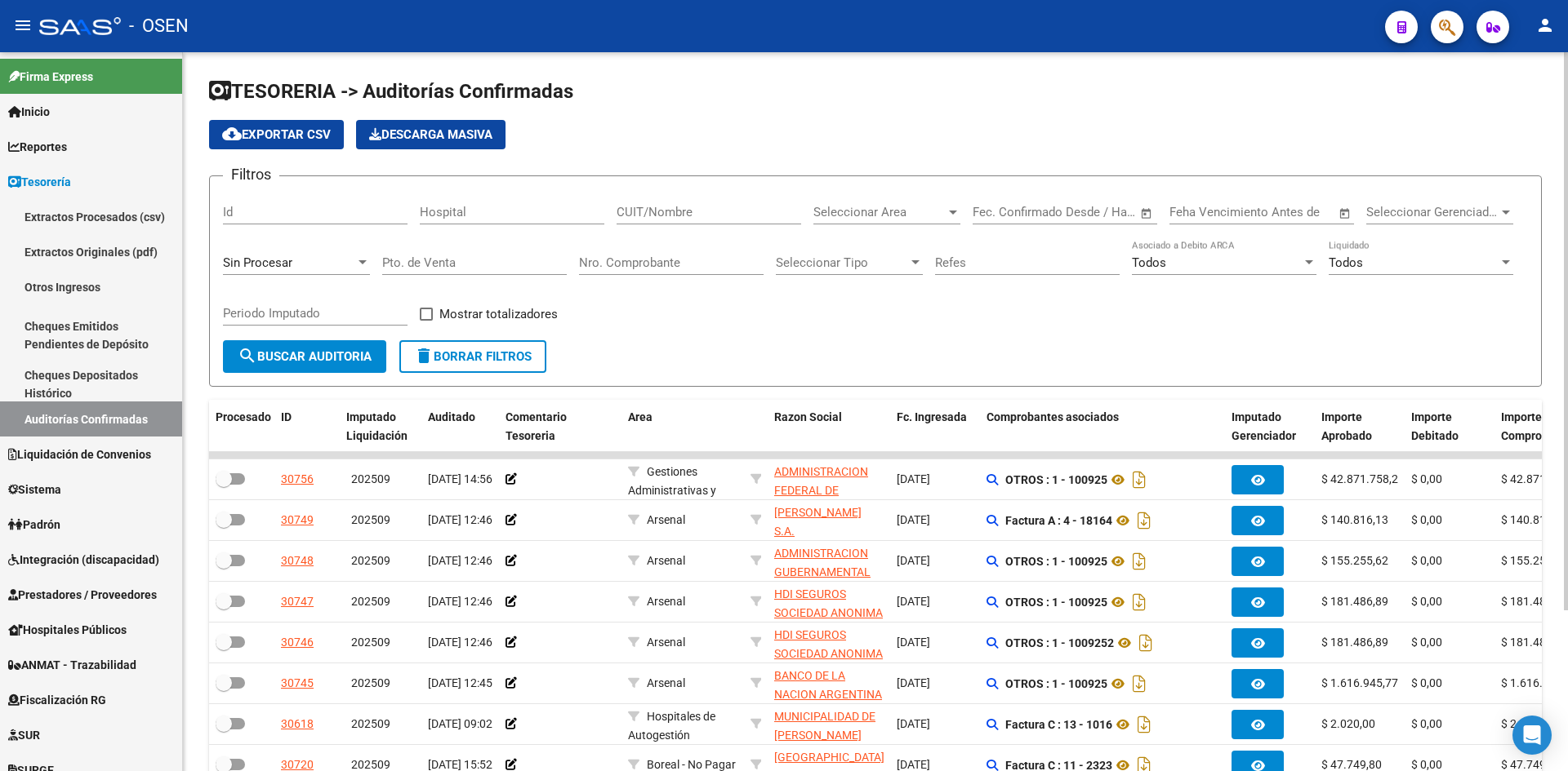
click at [706, 262] on input "Nro. Comprobante" at bounding box center [671, 262] width 184 height 15
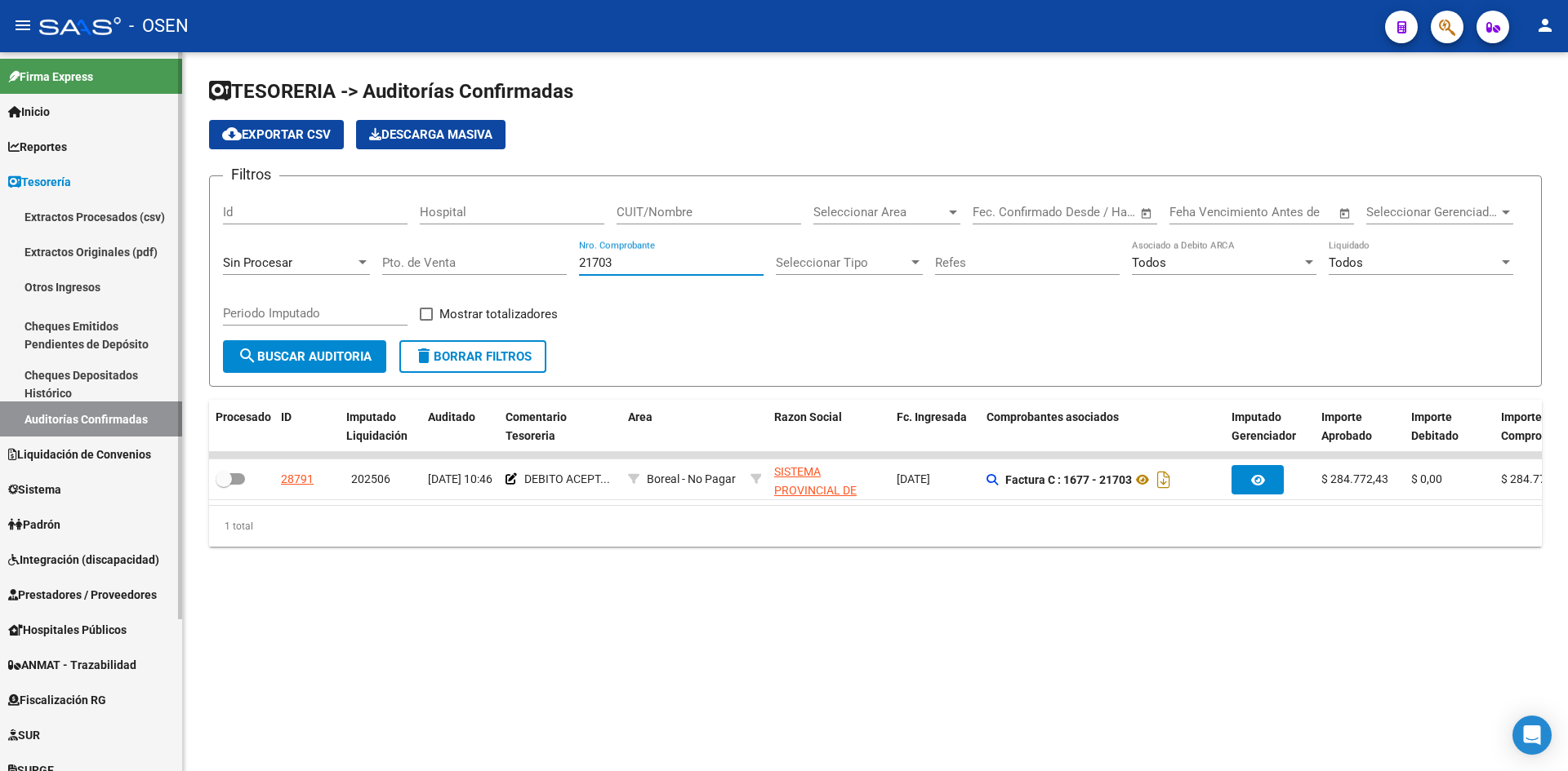
type input "21703"
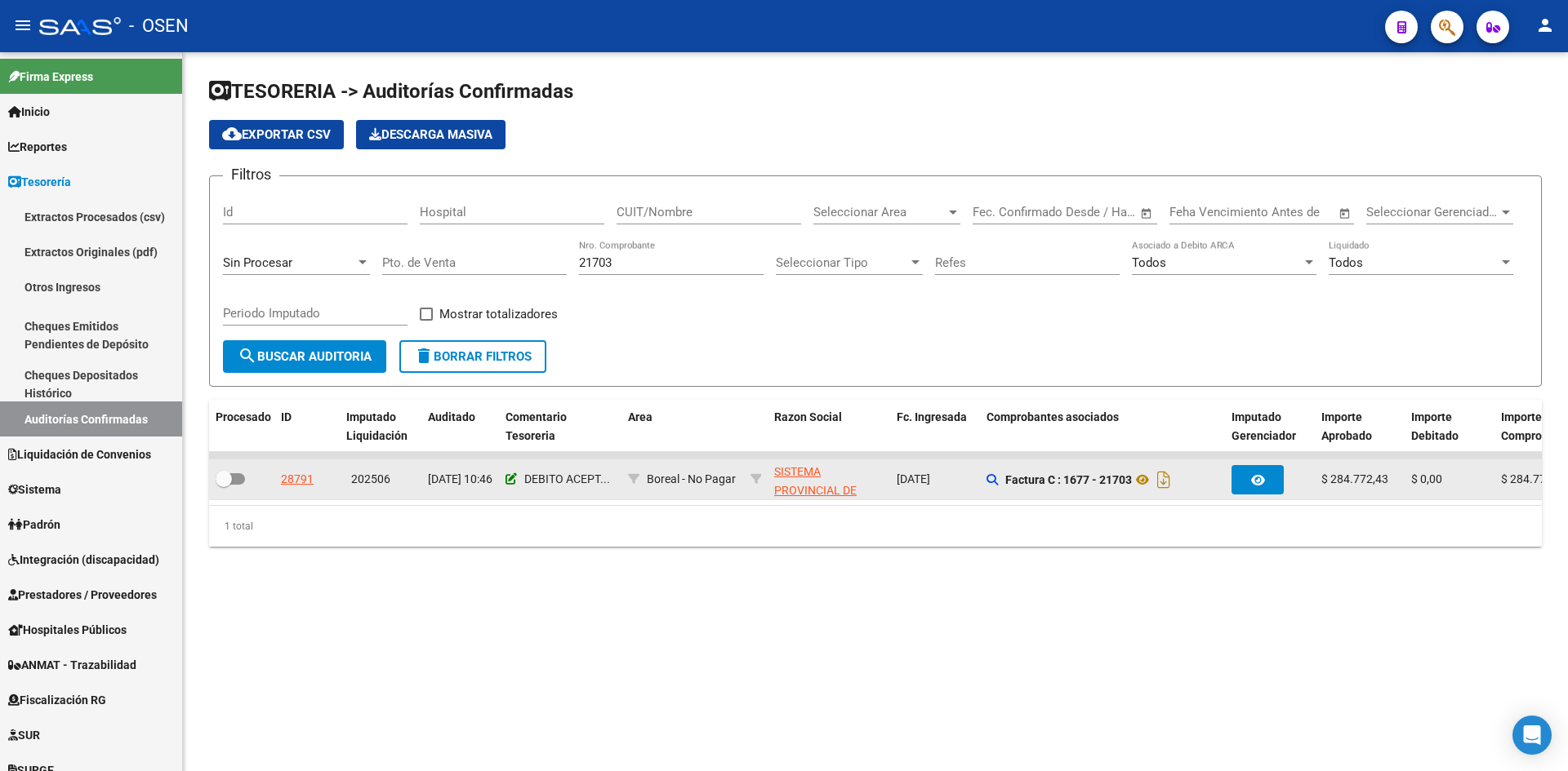
click at [508, 484] on icon at bounding box center [512, 479] width 12 height 12
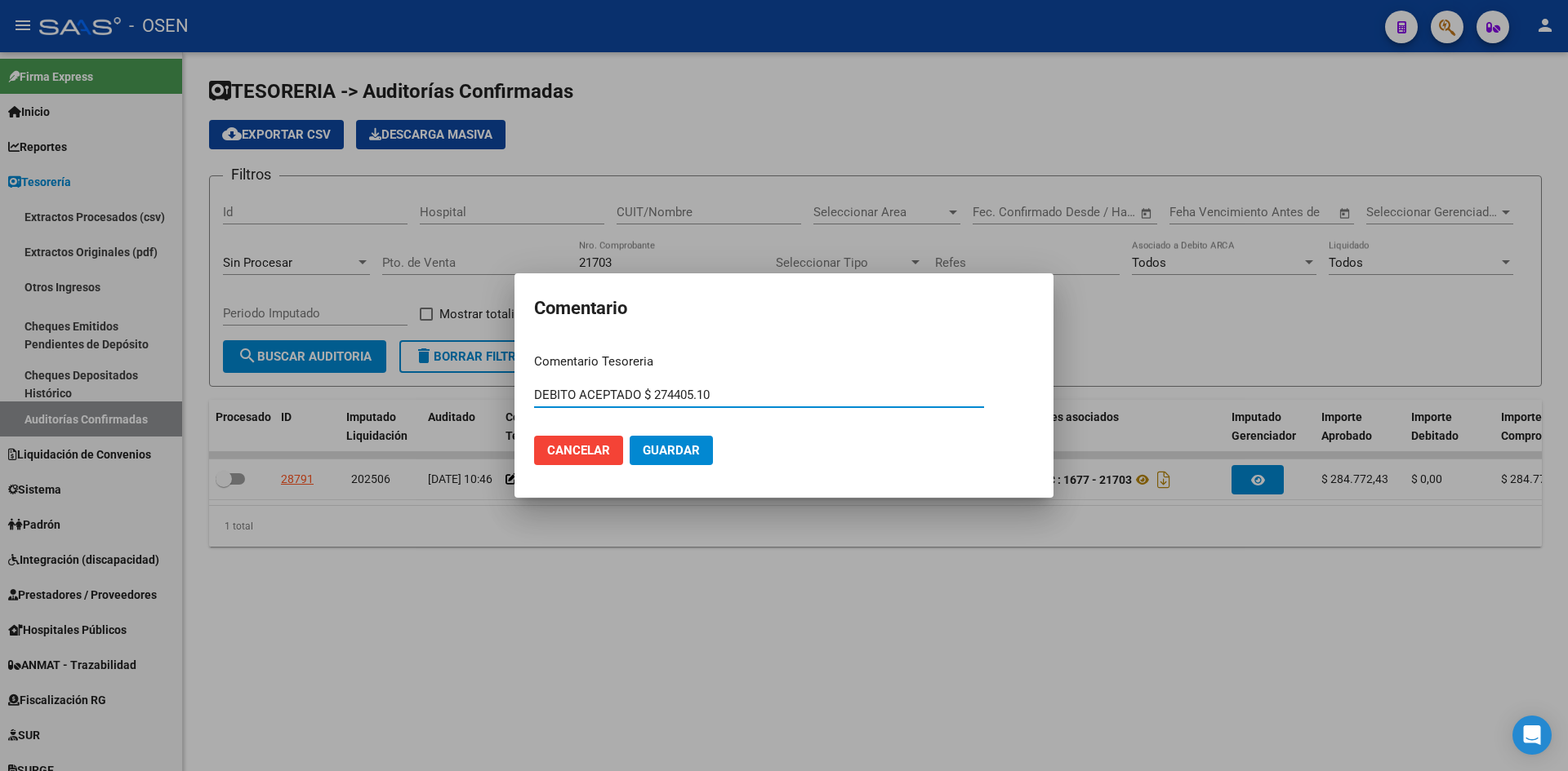
drag, startPoint x: 716, startPoint y: 389, endPoint x: 648, endPoint y: 394, distance: 68.2
click at [648, 394] on input "DEBITO ACEPTADO $ 274405.10" at bounding box center [759, 394] width 450 height 15
type input "DEBITO ACEPTADO $236131.47 - RECHAZAN $ 38273.63"
click at [667, 444] on span "Guardar" at bounding box center [671, 449] width 57 height 15
